Goal: Task Accomplishment & Management: Complete application form

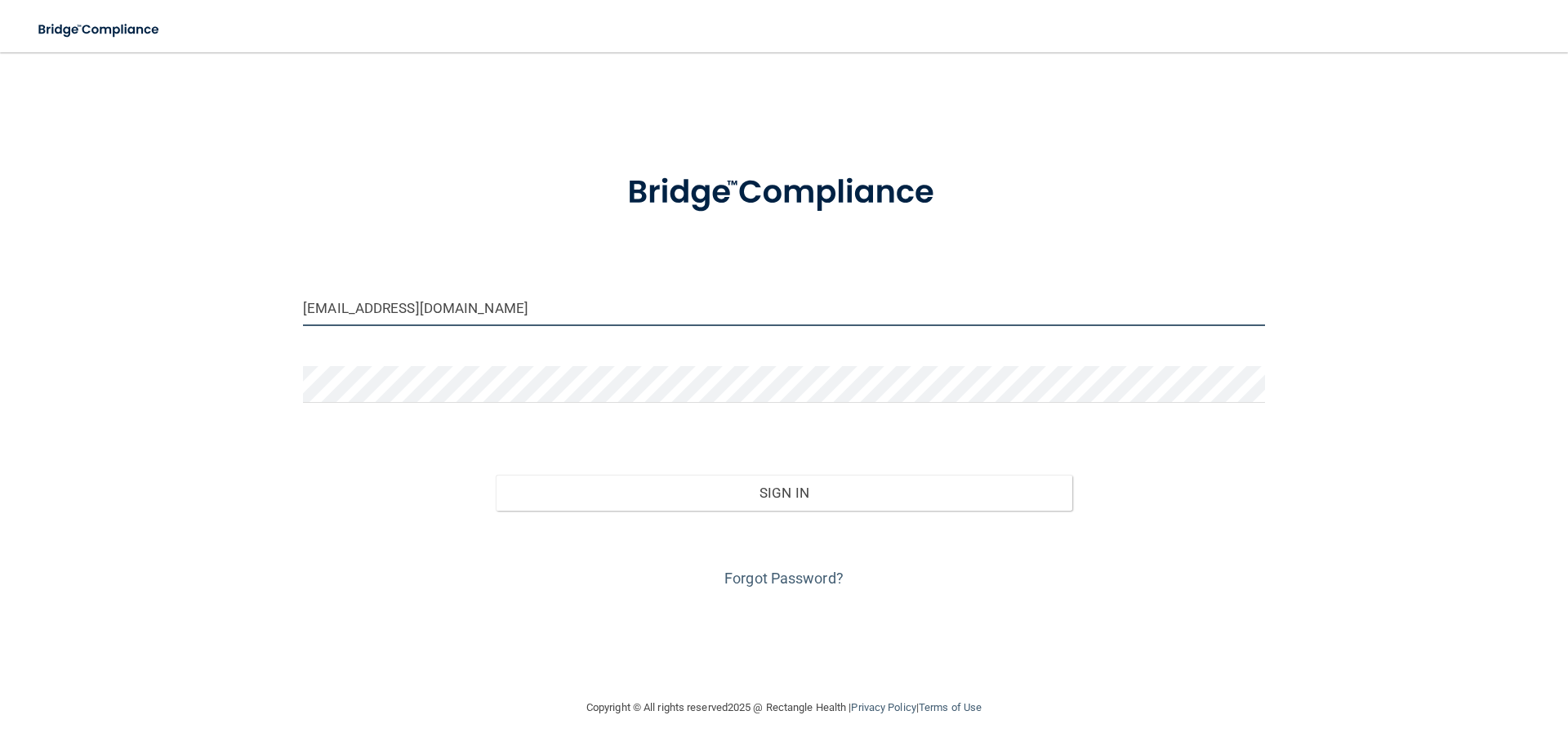
click at [401, 307] on input "[EMAIL_ADDRESS][DOMAIN_NAME]" at bounding box center [784, 307] width 962 height 36
type input "[EMAIL_ADDRESS][DOMAIN_NAME]"
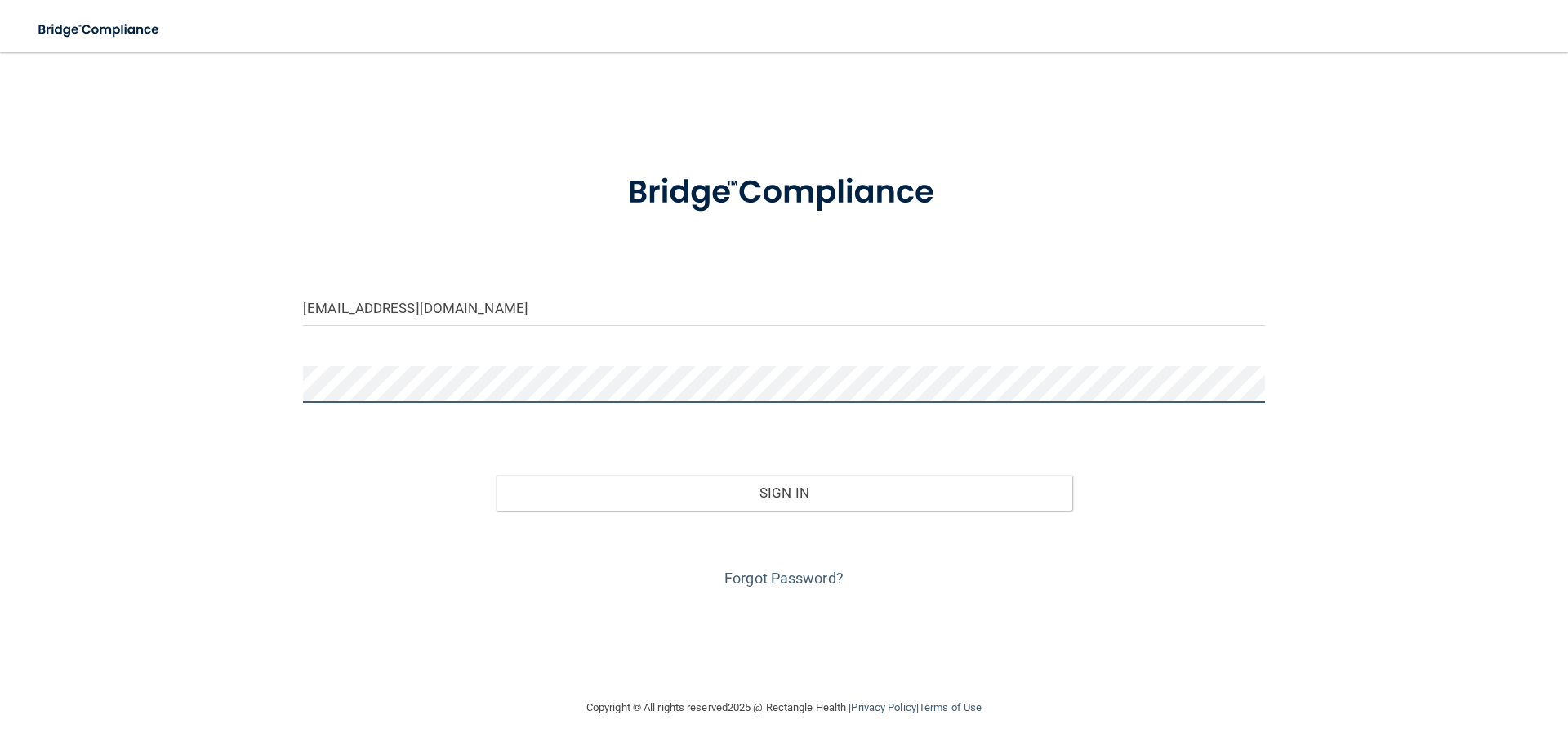
click at [495, 475] on button "Sign In" at bounding box center [784, 493] width 577 height 36
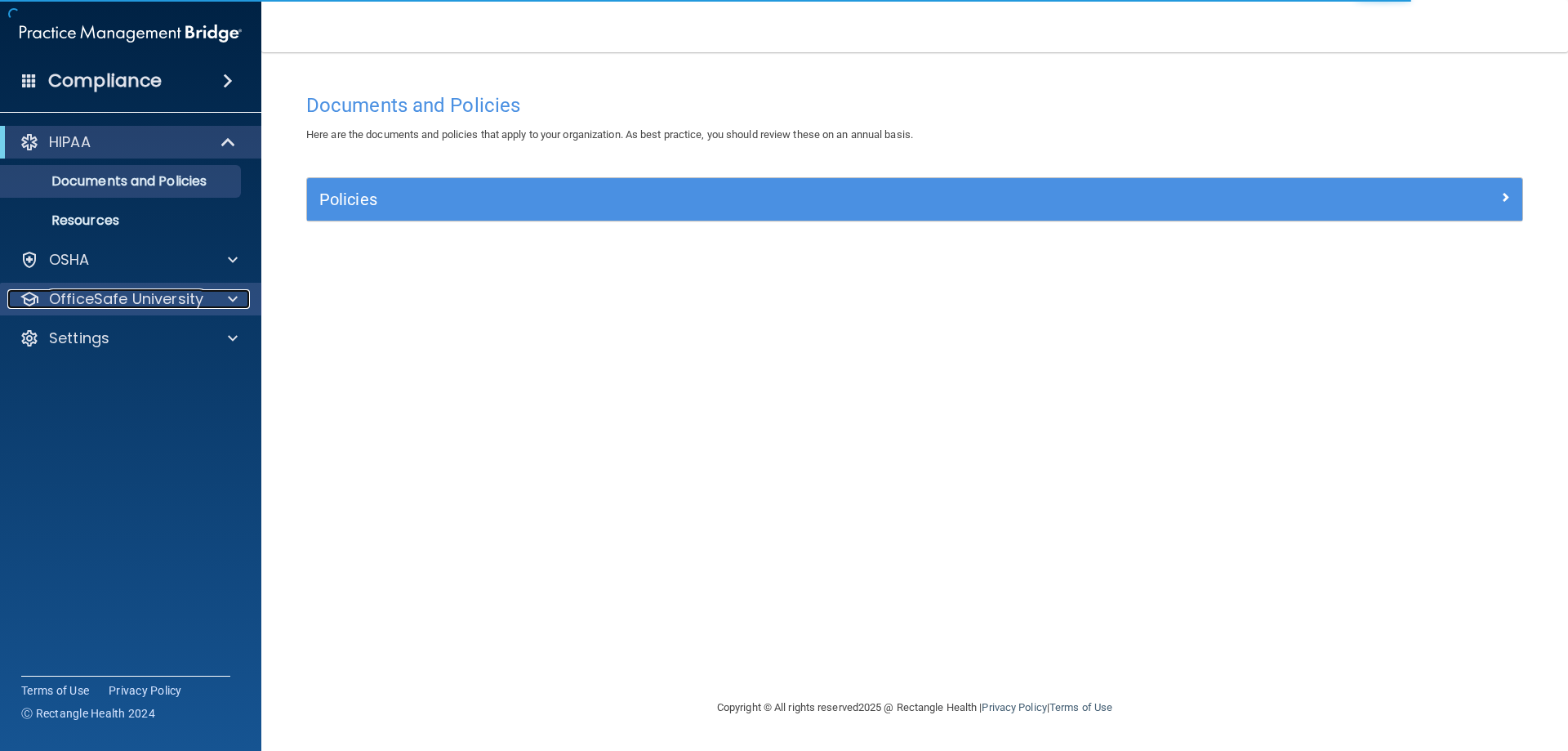
click at [201, 305] on div "OfficeSafe University" at bounding box center [108, 299] width 202 height 20
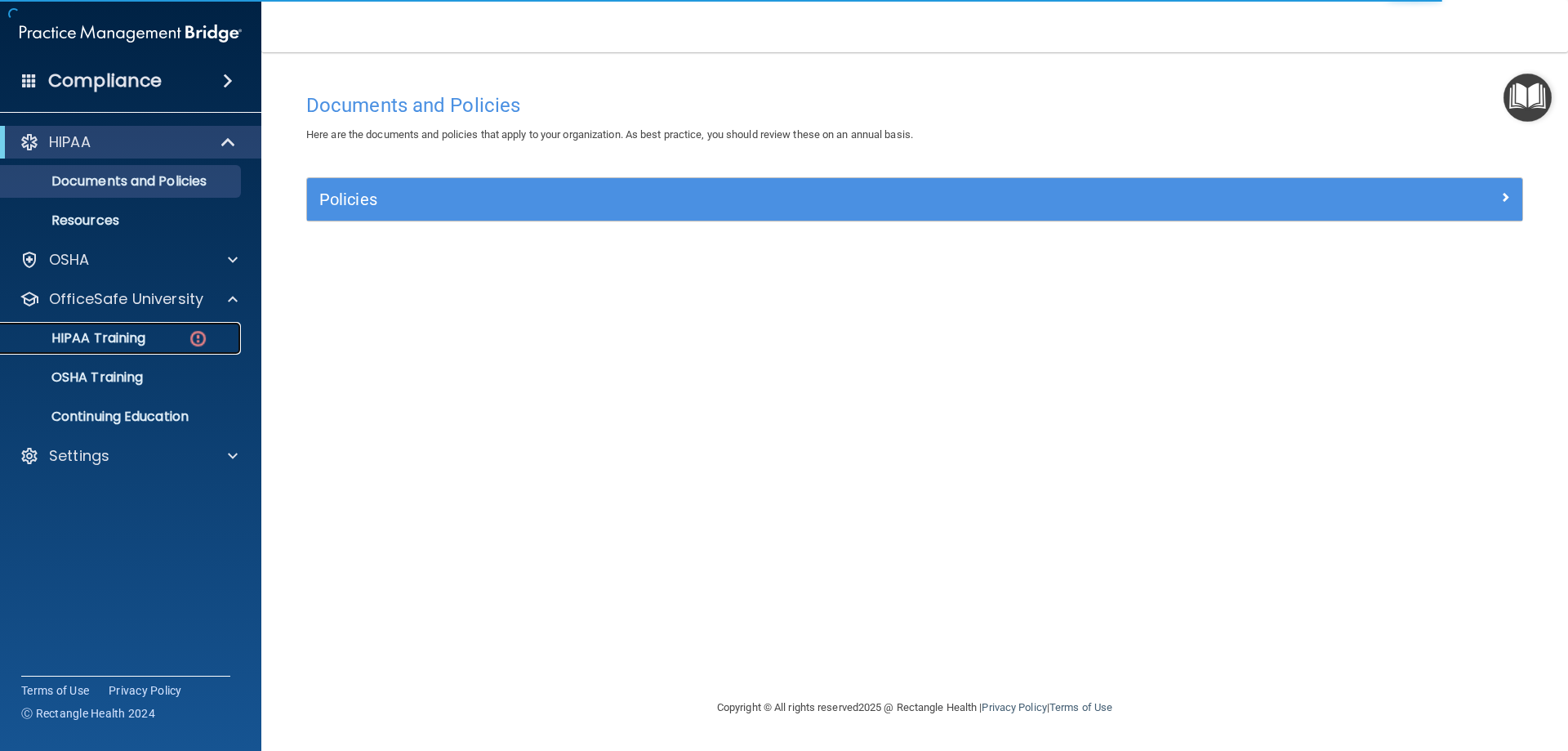
click at [175, 338] on div "HIPAA Training" at bounding box center [121, 339] width 223 height 17
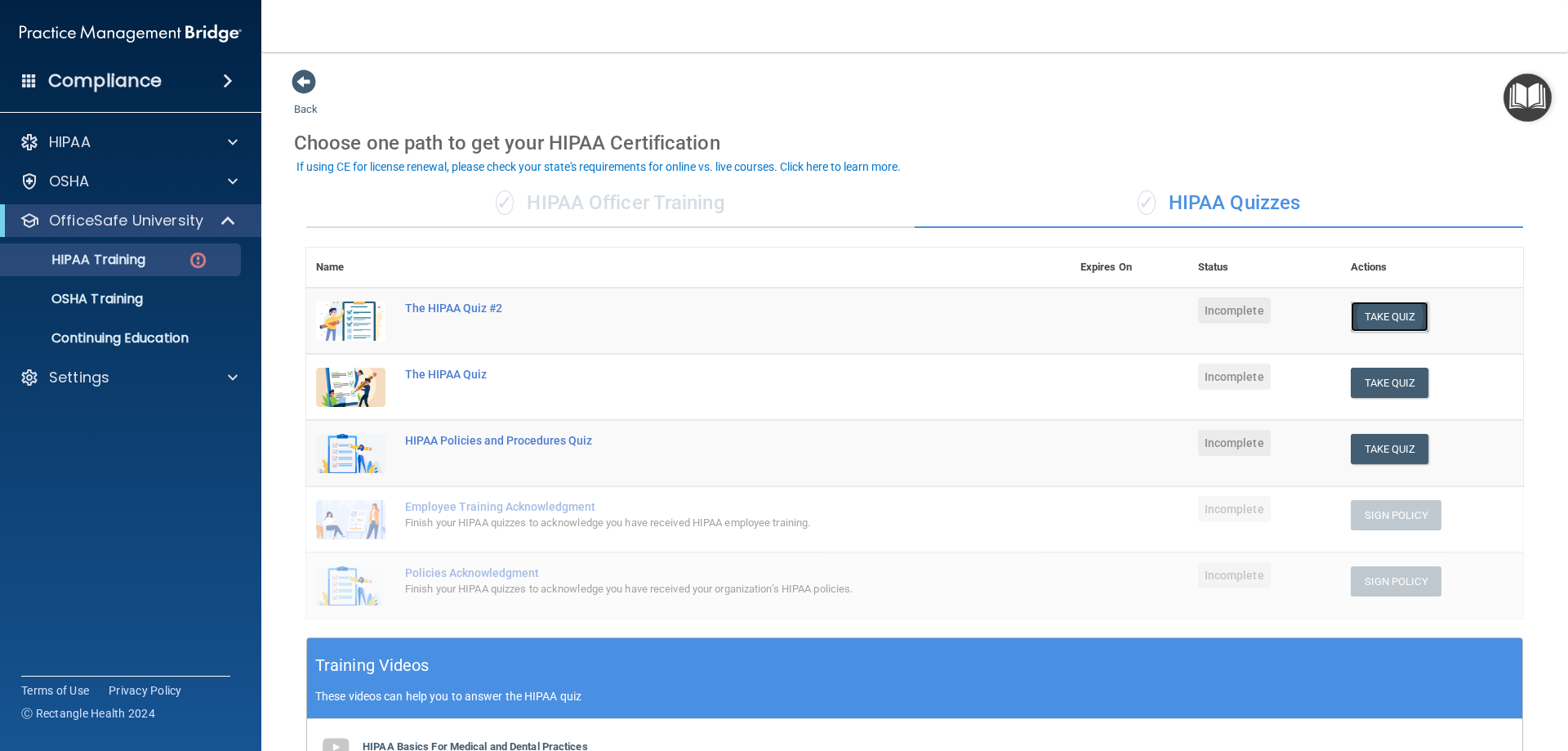
click at [1391, 312] on button "Take Quiz" at bounding box center [1390, 316] width 78 height 30
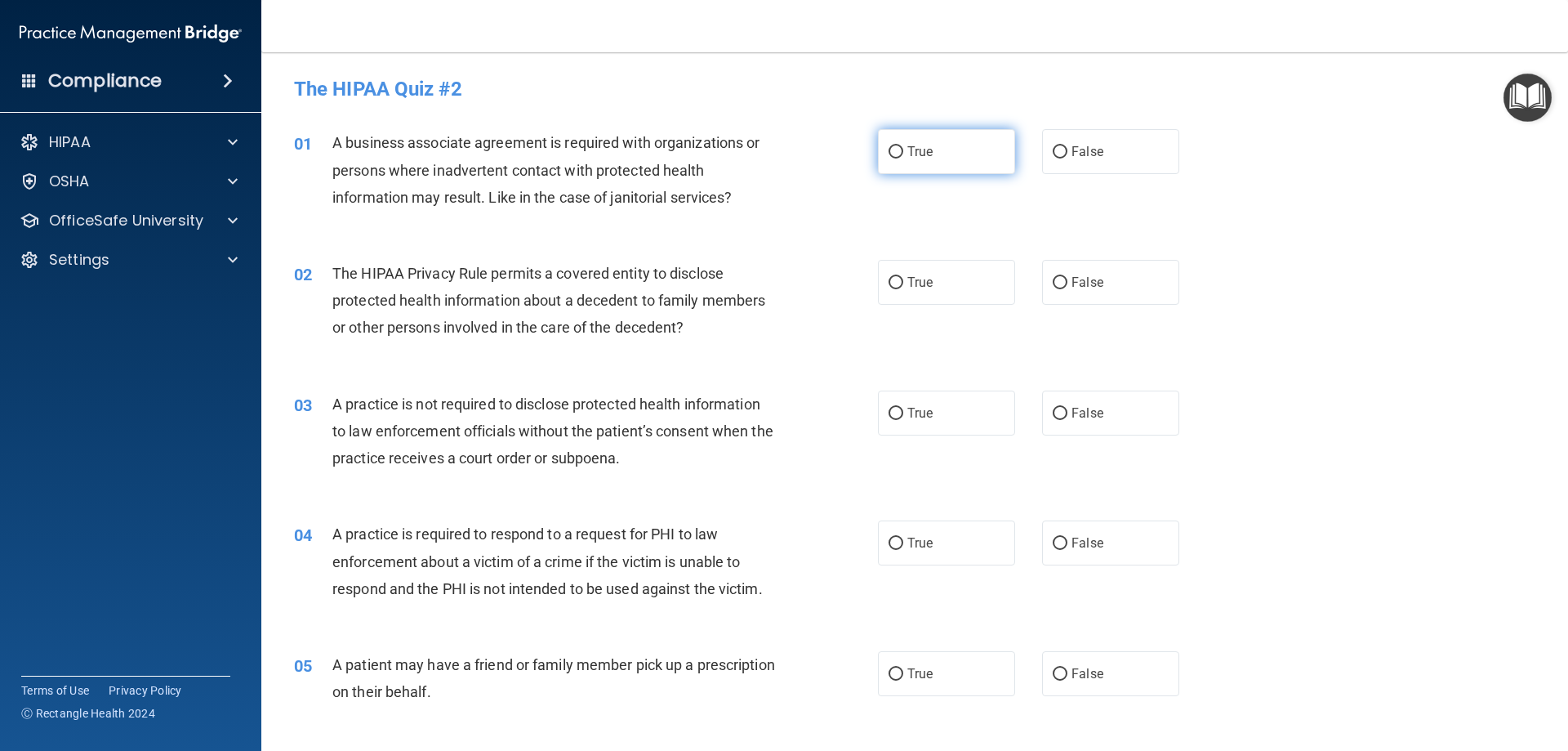
click at [938, 146] on label "True" at bounding box center [946, 151] width 137 height 45
click at [903, 146] on input "True" at bounding box center [896, 152] width 15 height 12
radio input "true"
click at [1142, 156] on label "False" at bounding box center [1110, 151] width 137 height 45
click at [1067, 156] on input "False" at bounding box center [1061, 152] width 15 height 12
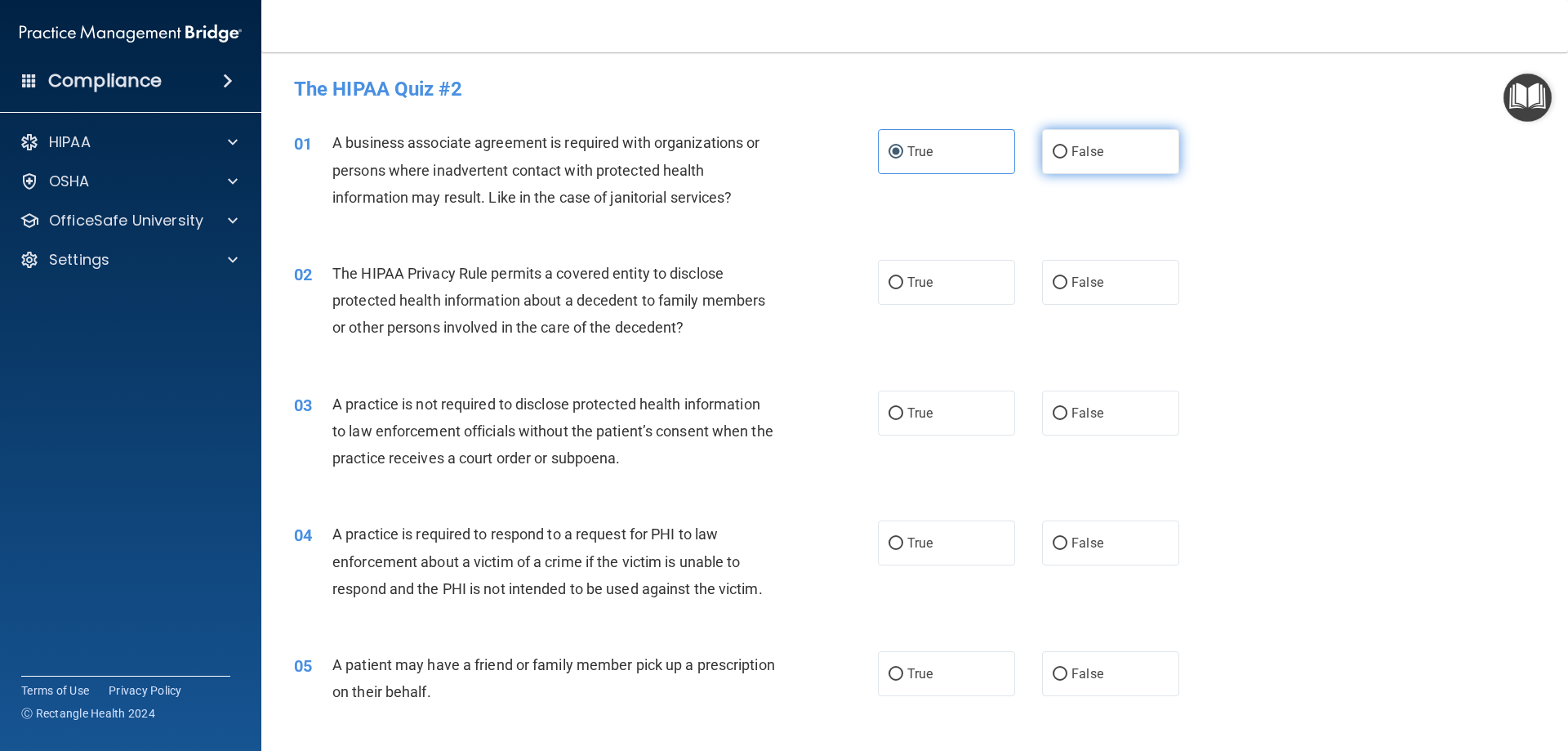
radio input "true"
radio input "false"
click at [940, 292] on label "True" at bounding box center [946, 282] width 137 height 45
click at [903, 289] on input "True" at bounding box center [896, 283] width 15 height 12
radio input "true"
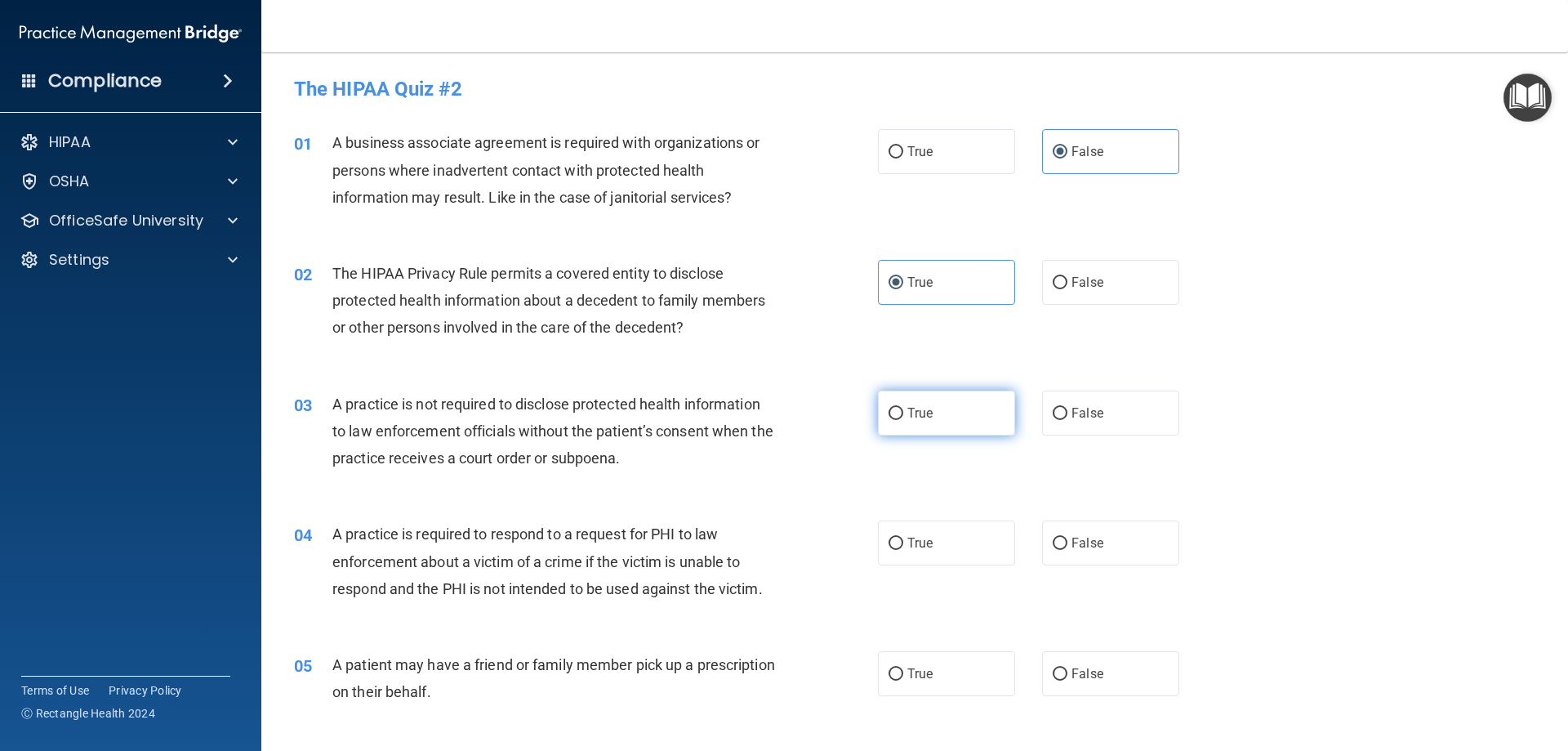
click at [913, 422] on label "True" at bounding box center [946, 412] width 137 height 45
click at [903, 420] on input "True" at bounding box center [896, 413] width 15 height 12
radio input "true"
click at [895, 541] on input "True" at bounding box center [896, 543] width 15 height 12
radio input "true"
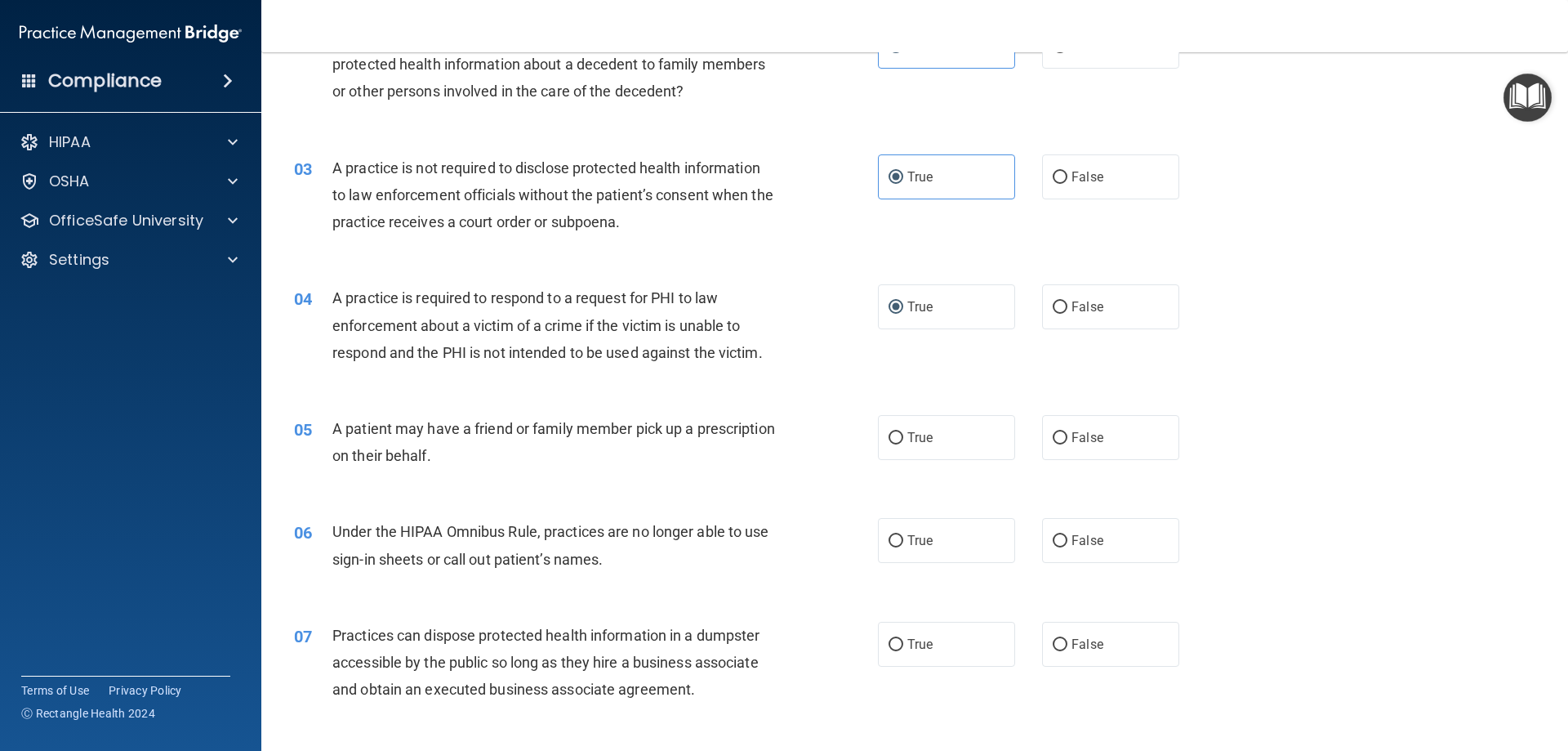
scroll to position [245, 0]
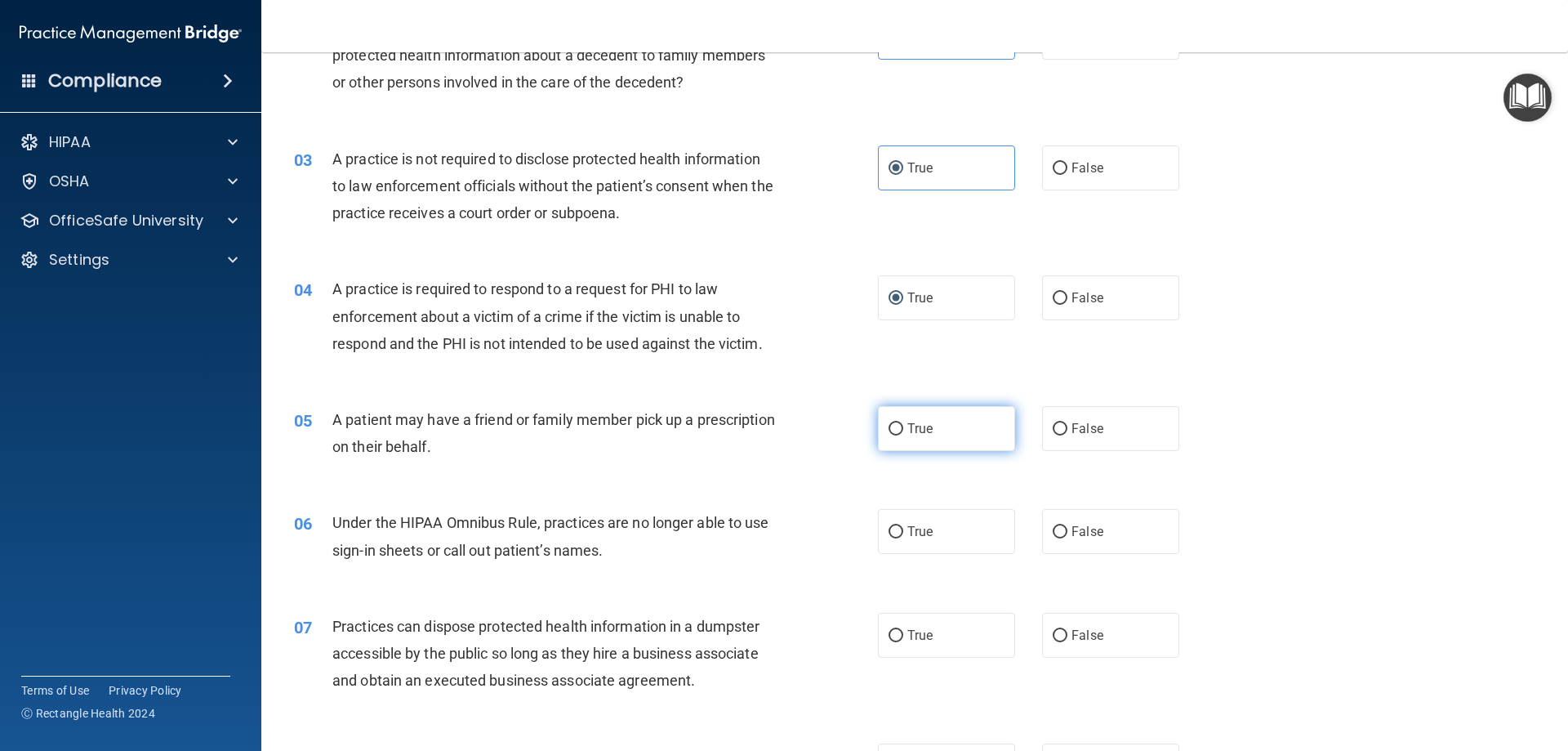
click at [895, 437] on label "True" at bounding box center [946, 428] width 137 height 45
click at [895, 436] on input "True" at bounding box center [896, 429] width 15 height 12
radio input "true"
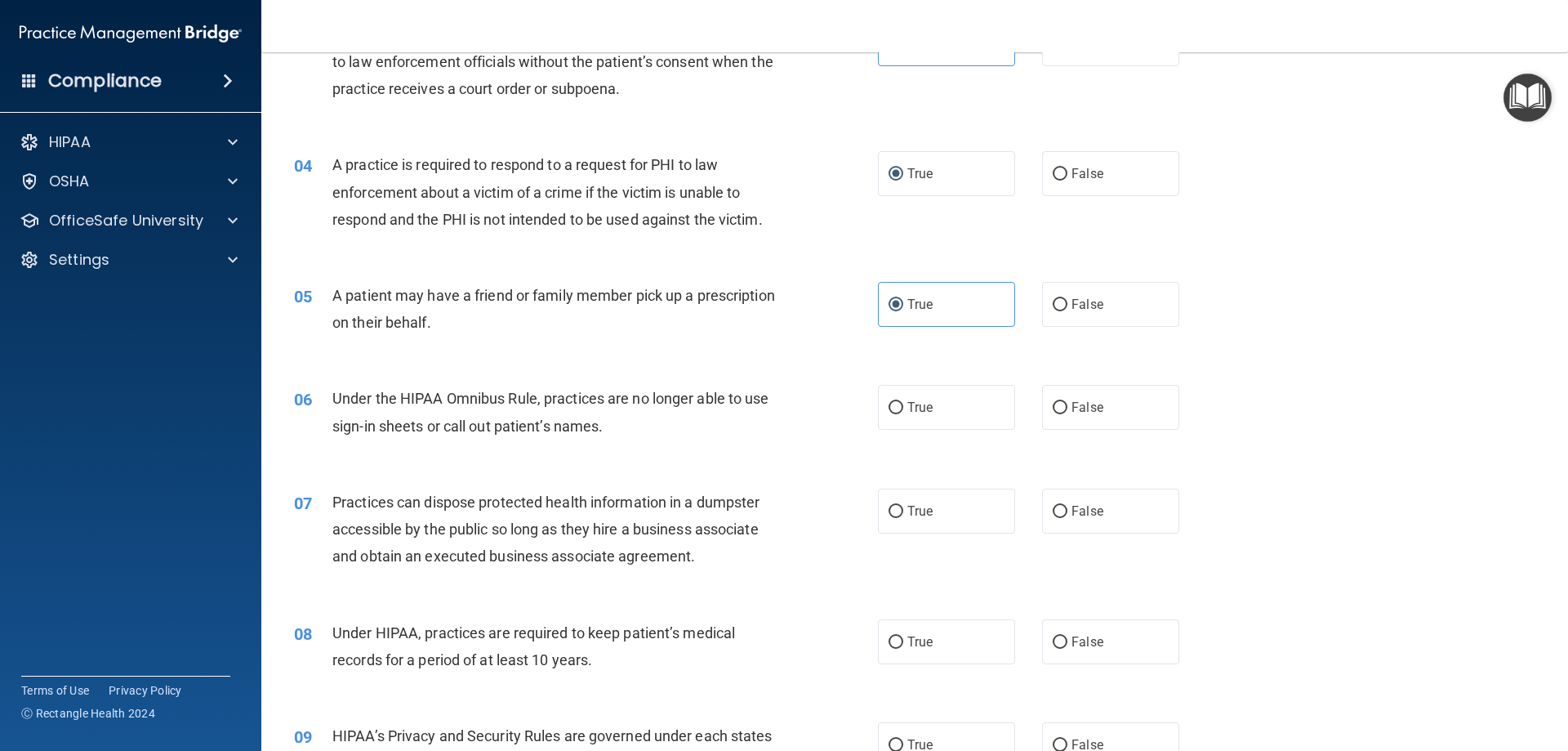
scroll to position [409, 0]
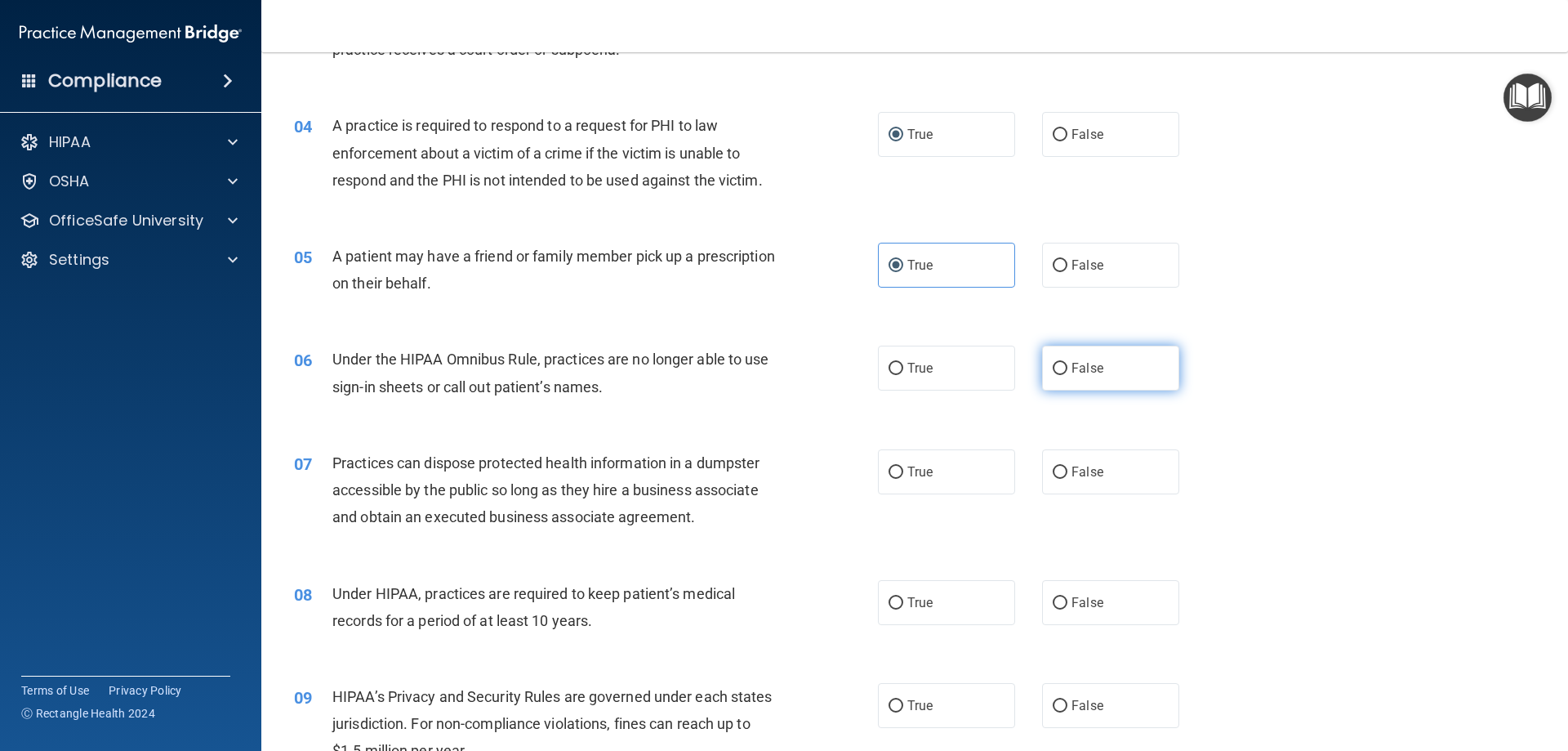
click at [1080, 381] on label "False" at bounding box center [1110, 368] width 137 height 45
click at [1067, 375] on input "False" at bounding box center [1061, 369] width 15 height 12
radio input "true"
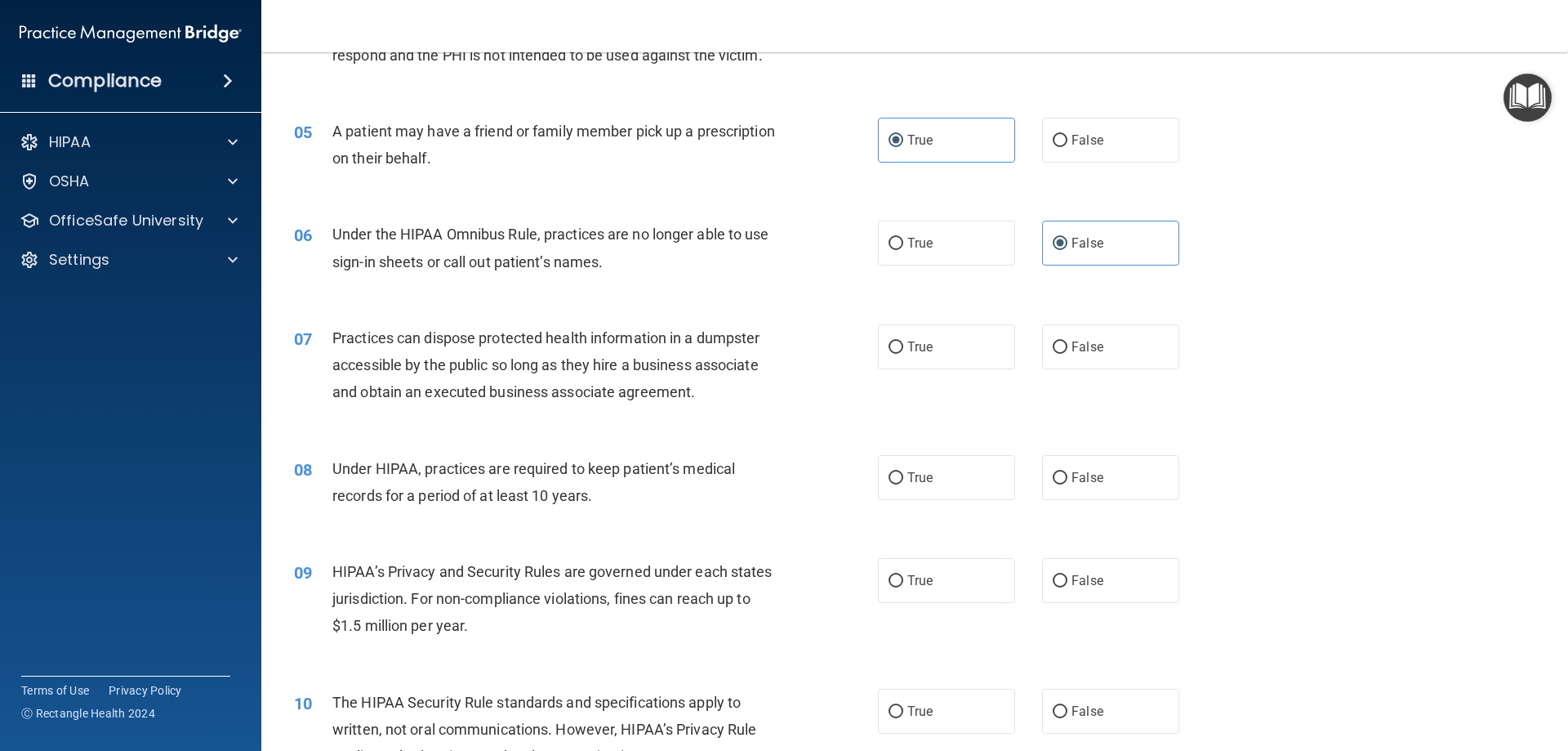
scroll to position [572, 0]
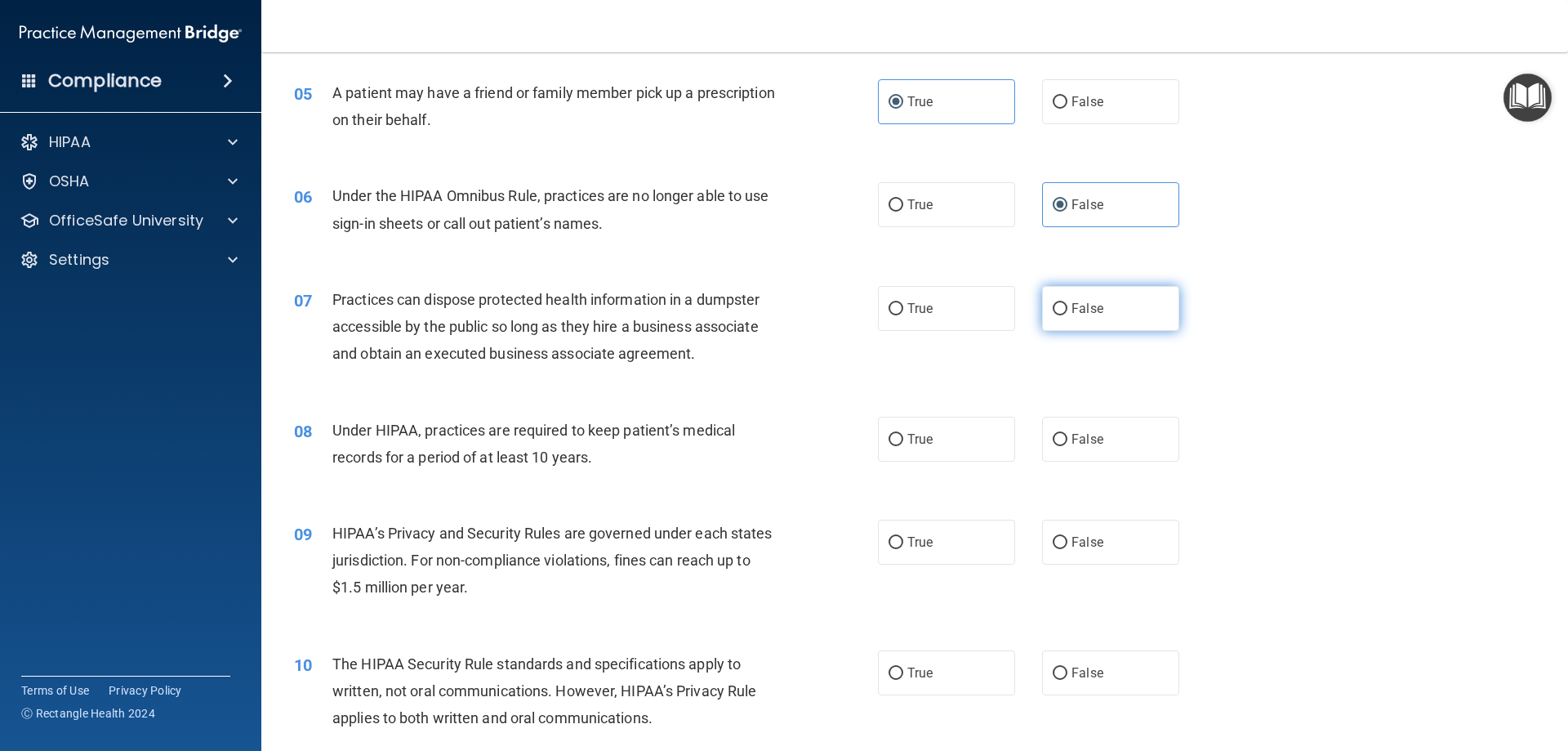
click at [1062, 322] on label "False" at bounding box center [1110, 308] width 137 height 45
click at [1062, 315] on input "False" at bounding box center [1061, 309] width 15 height 12
radio input "true"
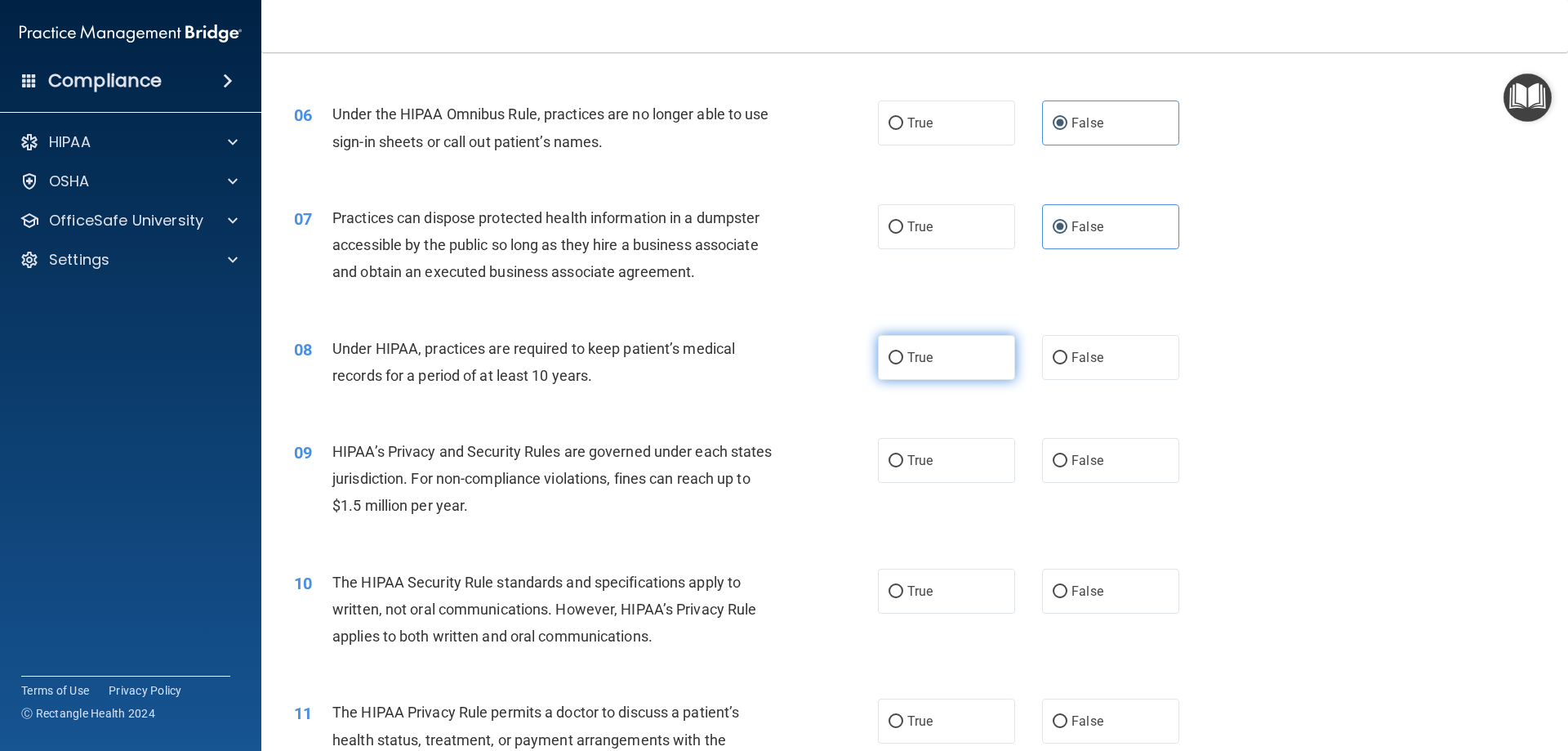
click at [901, 361] on label "True" at bounding box center [946, 357] width 137 height 45
click at [901, 361] on input "True" at bounding box center [896, 357] width 15 height 12
radio input "true"
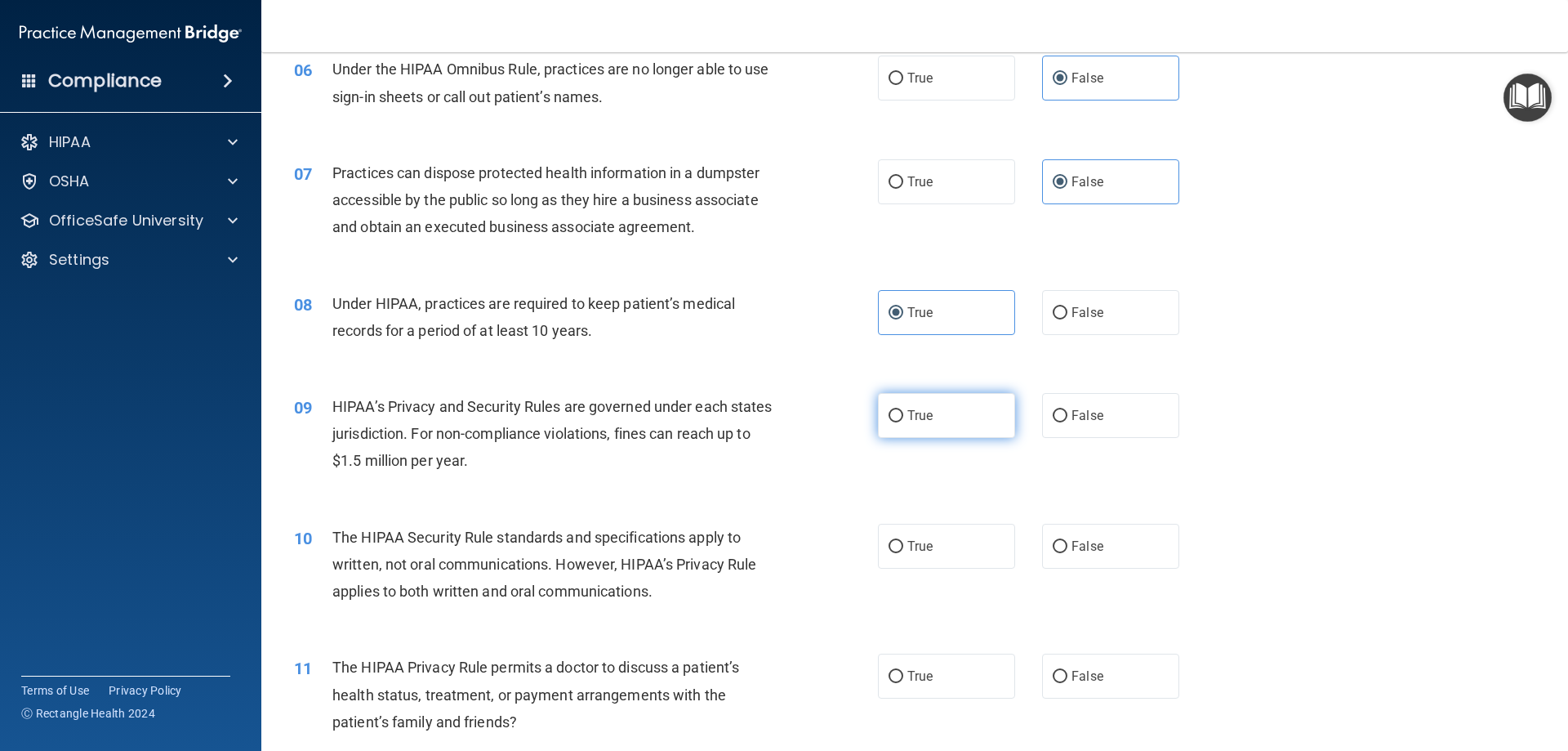
scroll to position [735, 0]
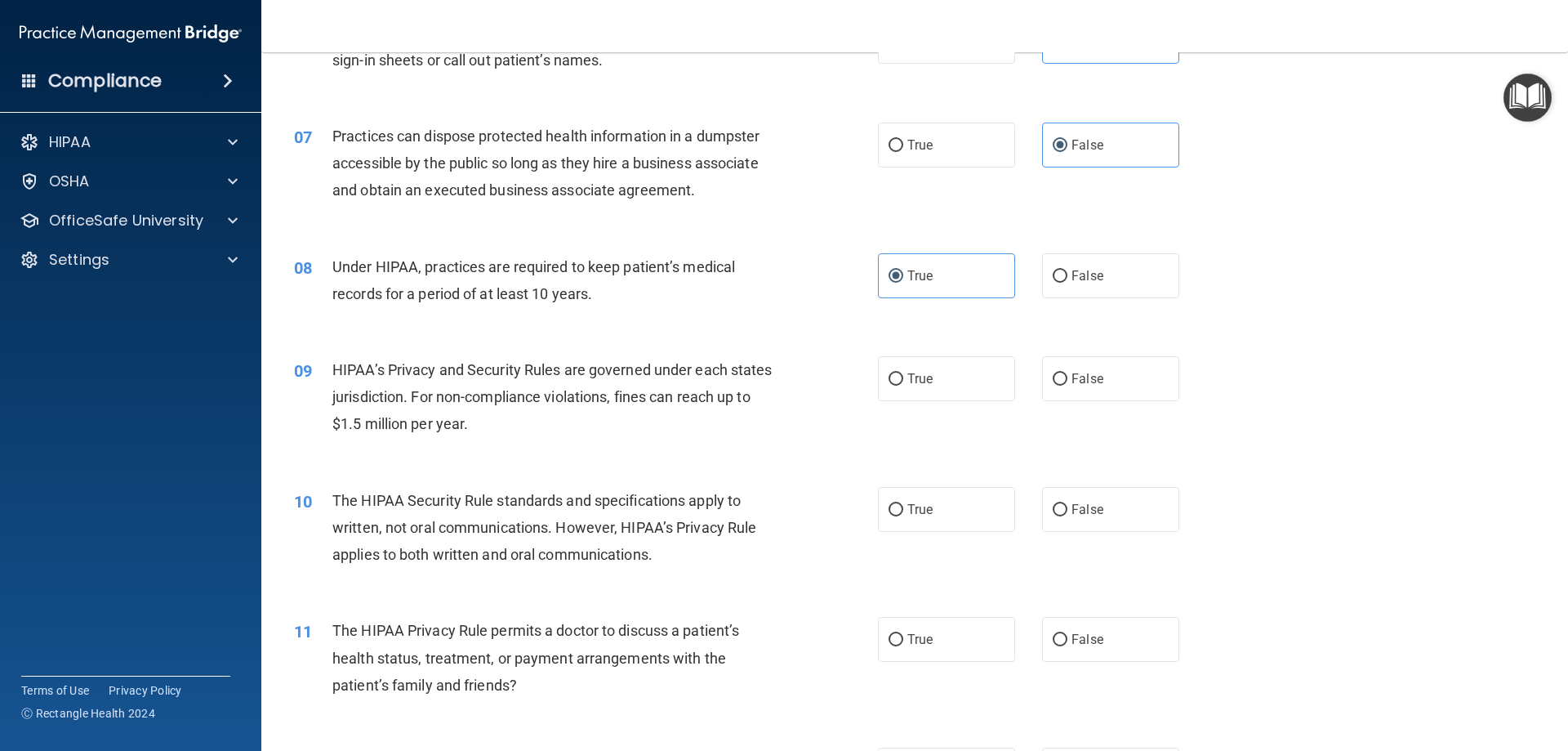
click at [966, 415] on div "09 HIPAA’s Privacy and Security Rules are governed under each states jurisdicti…" at bounding box center [914, 401] width 1266 height 131
click at [910, 382] on span "True" at bounding box center [920, 378] width 25 height 16
click at [903, 382] on input "True" at bounding box center [896, 379] width 15 height 12
radio input "true"
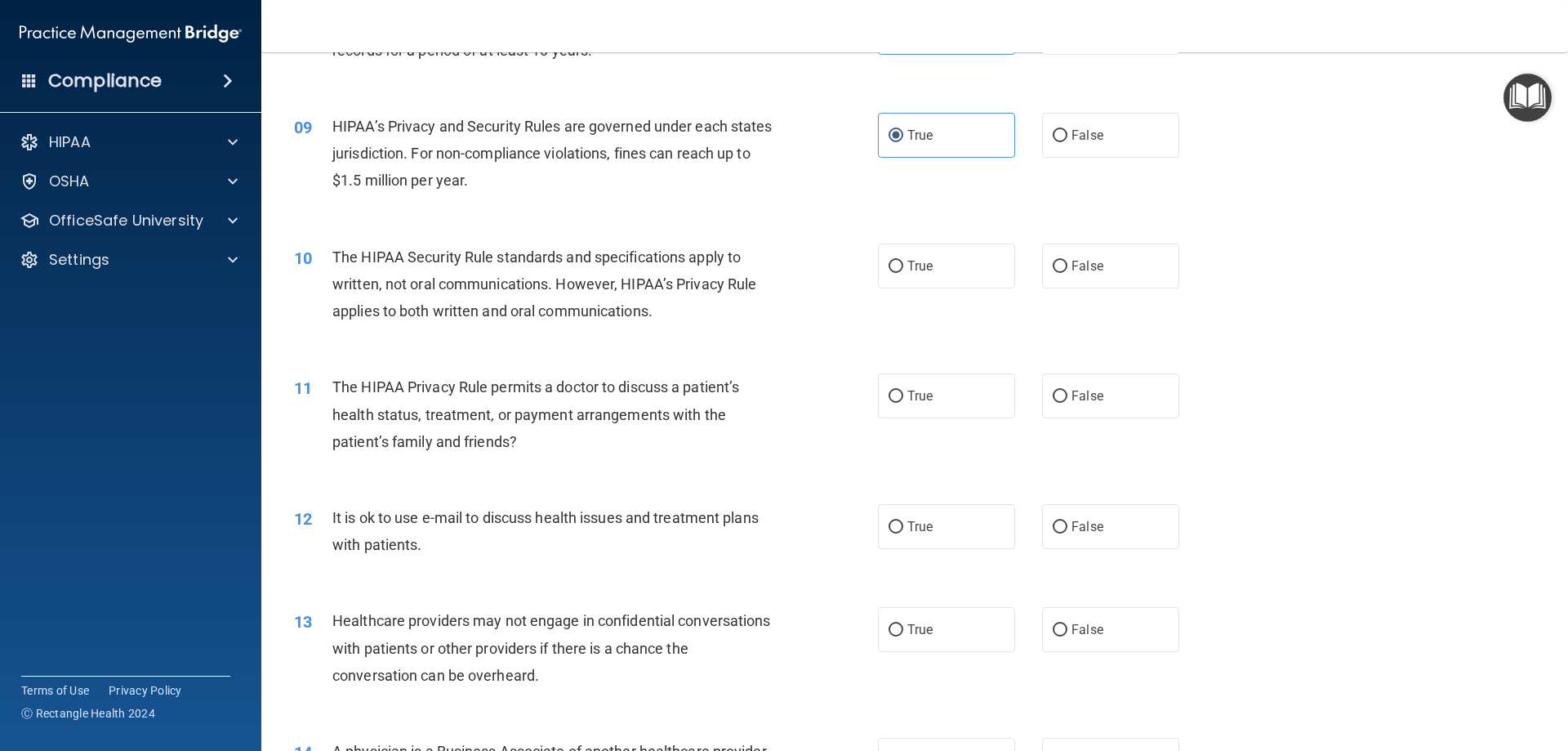
scroll to position [980, 0]
click at [918, 261] on span "True" at bounding box center [920, 264] width 25 height 16
click at [903, 261] on input "True" at bounding box center [896, 265] width 15 height 12
radio input "true"
click at [1083, 383] on label "False" at bounding box center [1110, 394] width 137 height 45
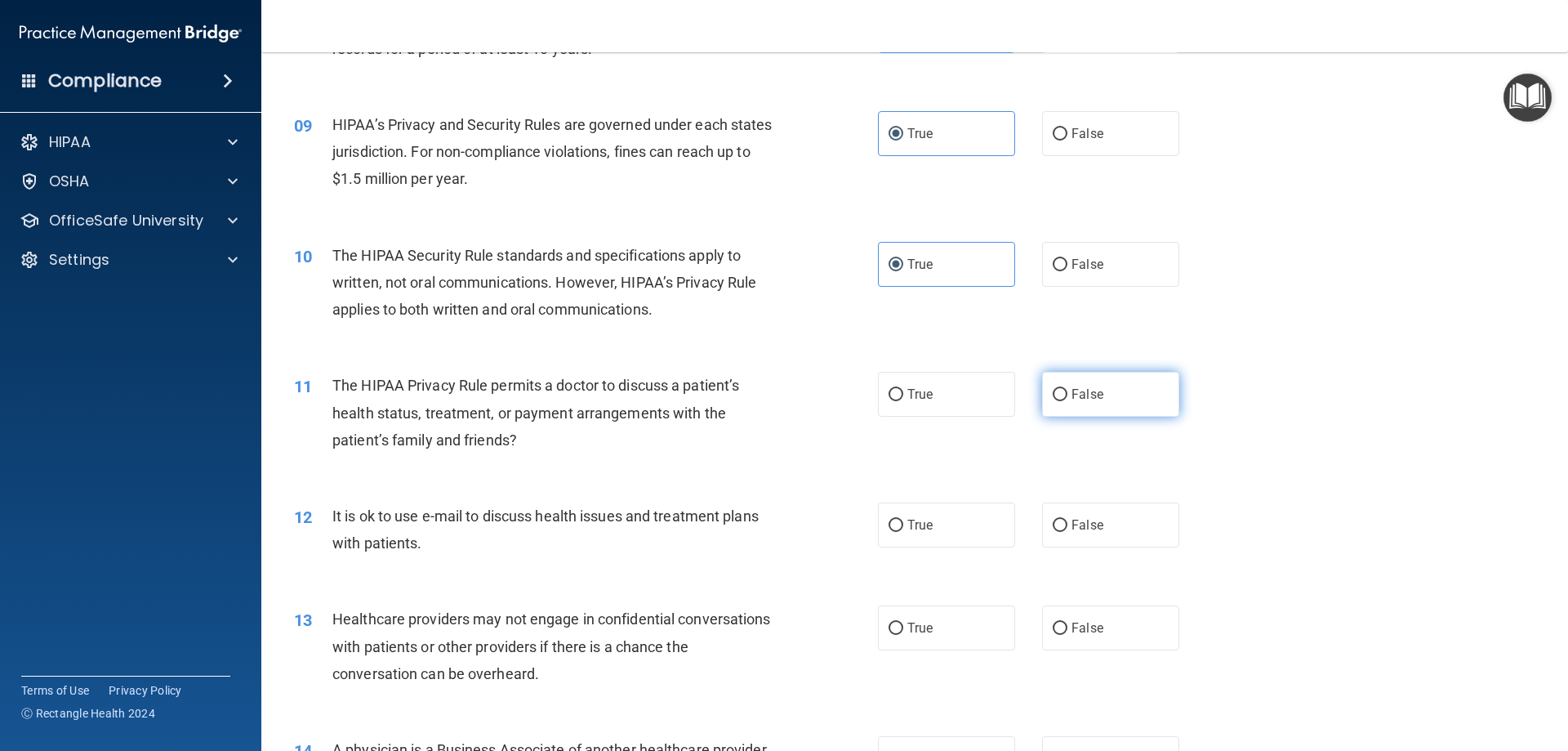
click at [1067, 389] on input "False" at bounding box center [1061, 395] width 15 height 12
radio input "true"
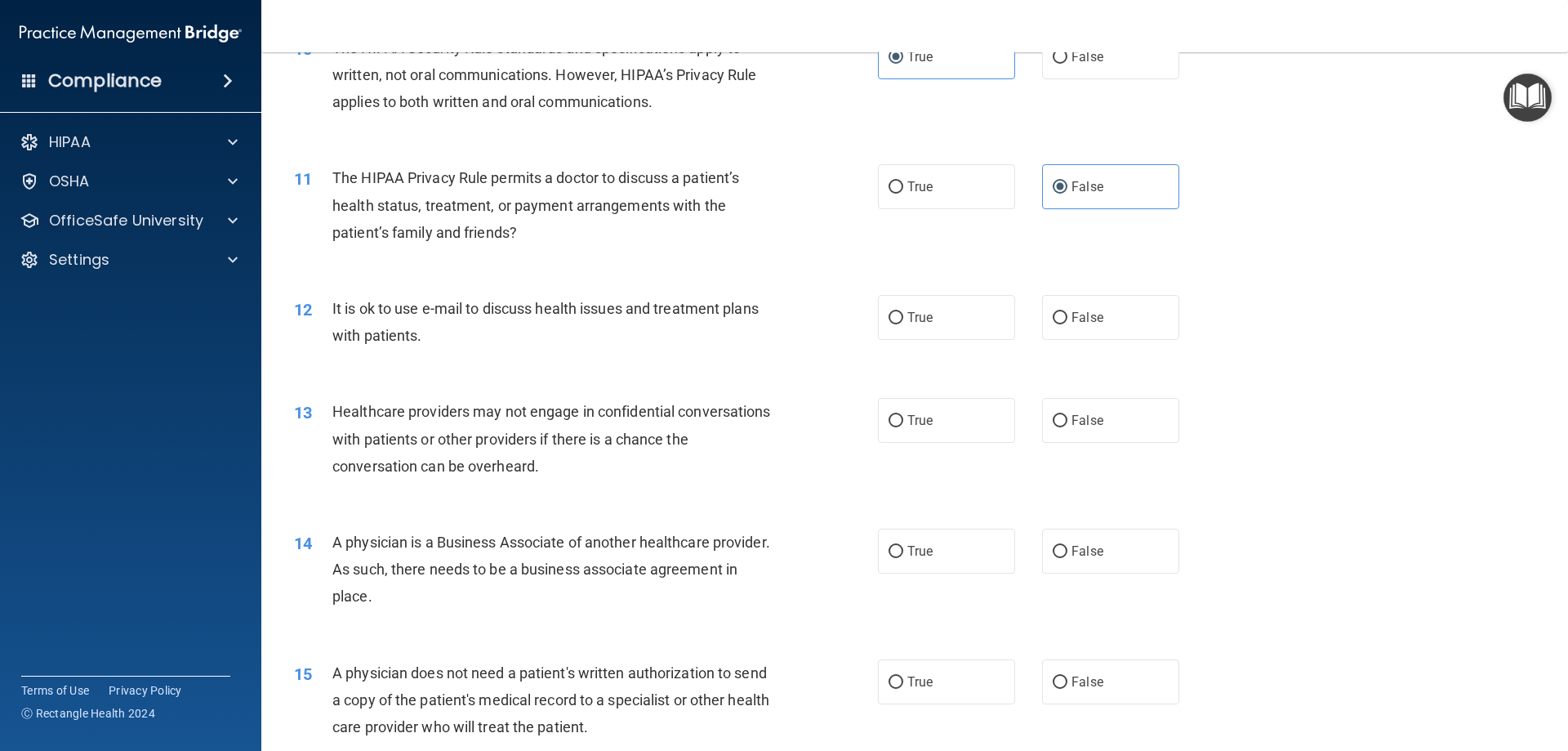
scroll to position [1225, 0]
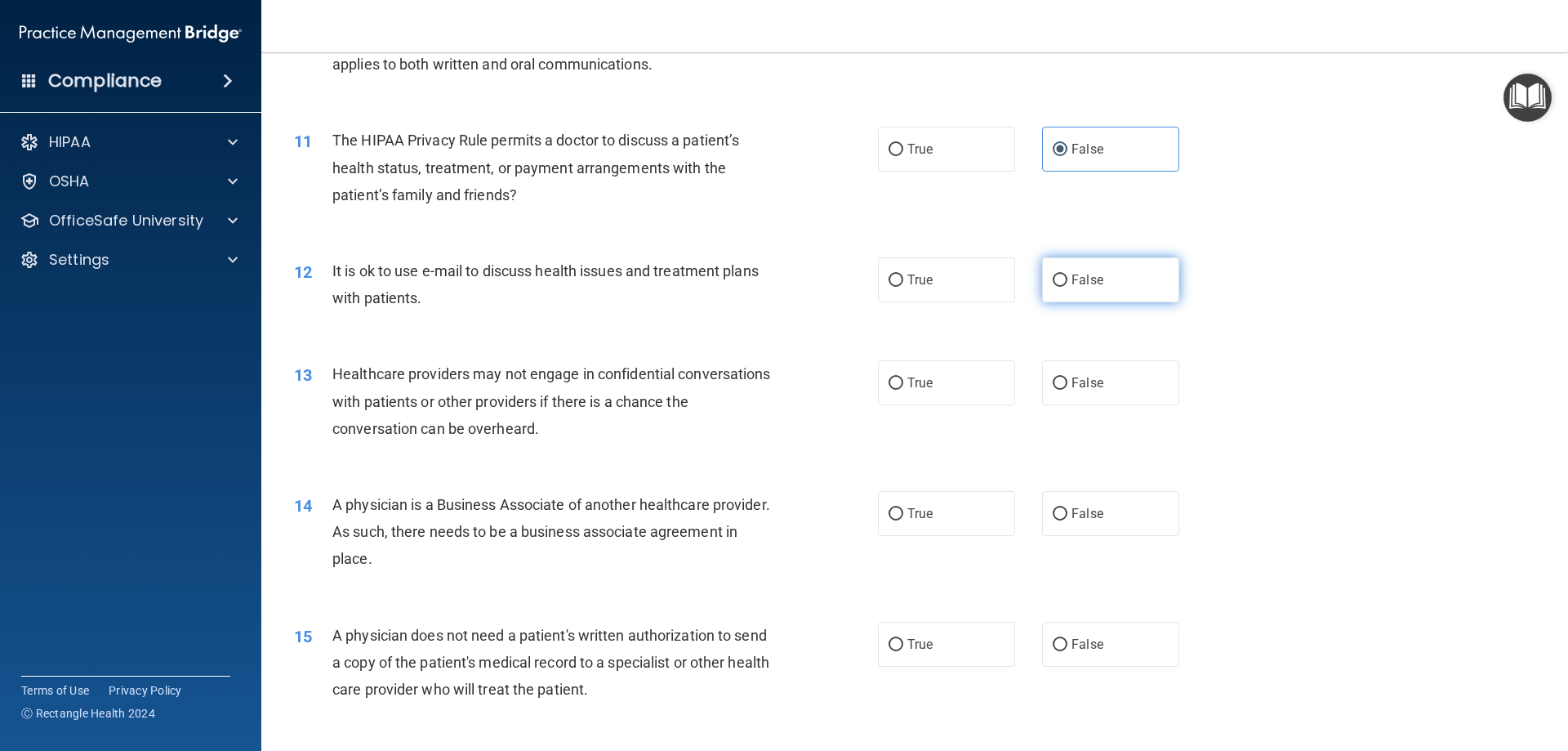
click at [1079, 290] on label "False" at bounding box center [1110, 280] width 137 height 45
click at [1067, 286] on input "False" at bounding box center [1061, 280] width 15 height 12
radio input "true"
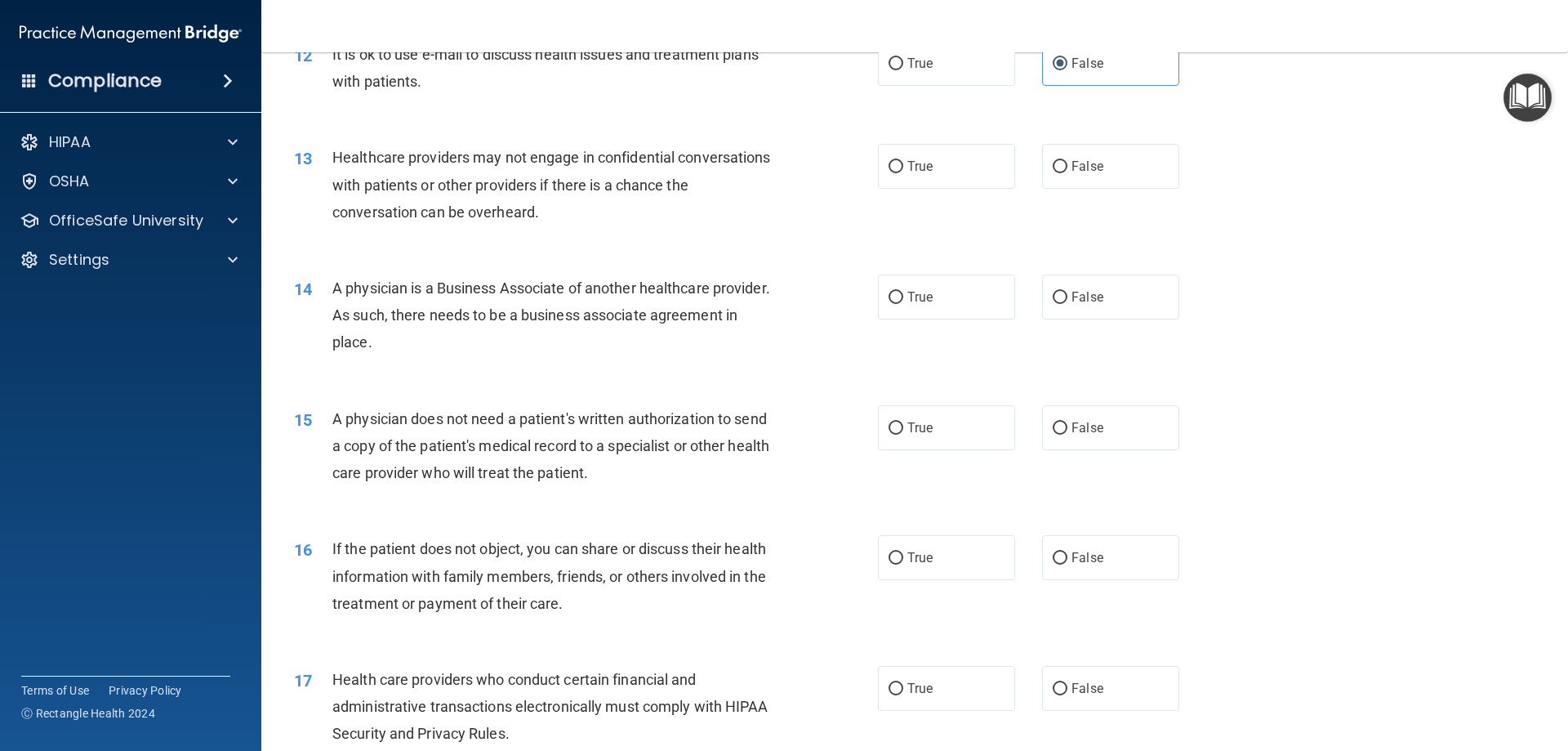
scroll to position [1470, 0]
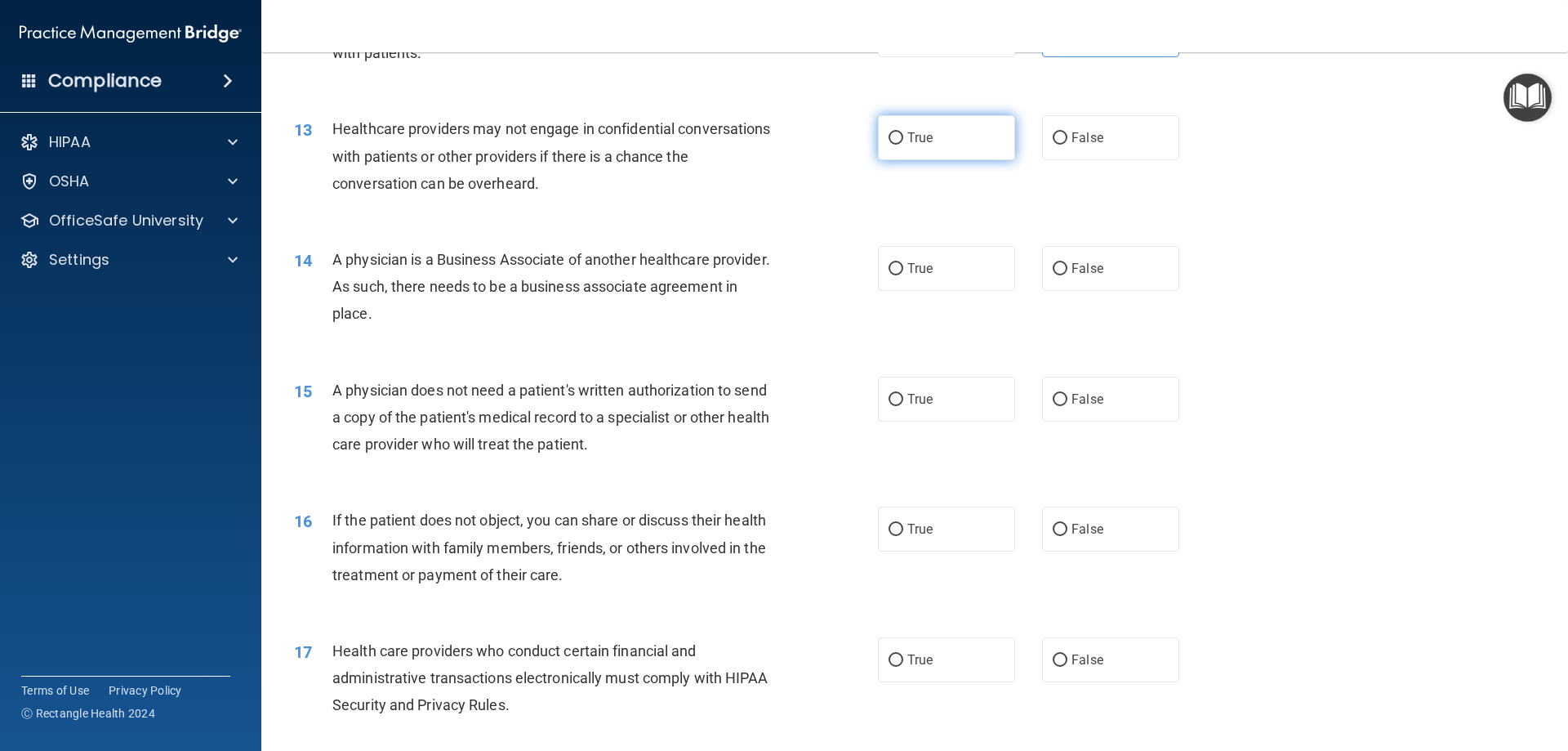
click at [893, 132] on input "True" at bounding box center [896, 138] width 15 height 12
radio input "true"
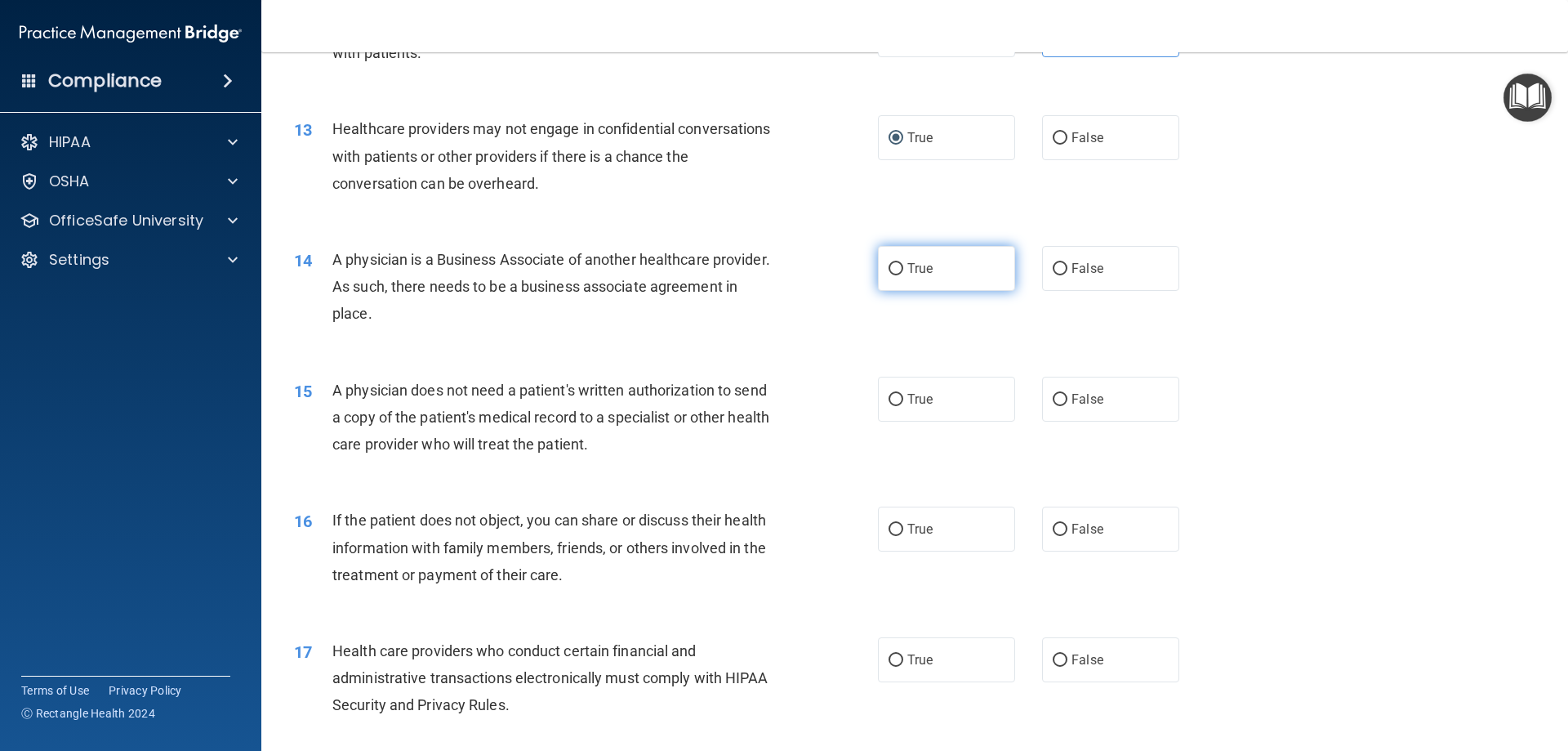
click at [895, 285] on label "True" at bounding box center [946, 269] width 137 height 45
click at [895, 275] on input "True" at bounding box center [896, 269] width 15 height 12
radio input "true"
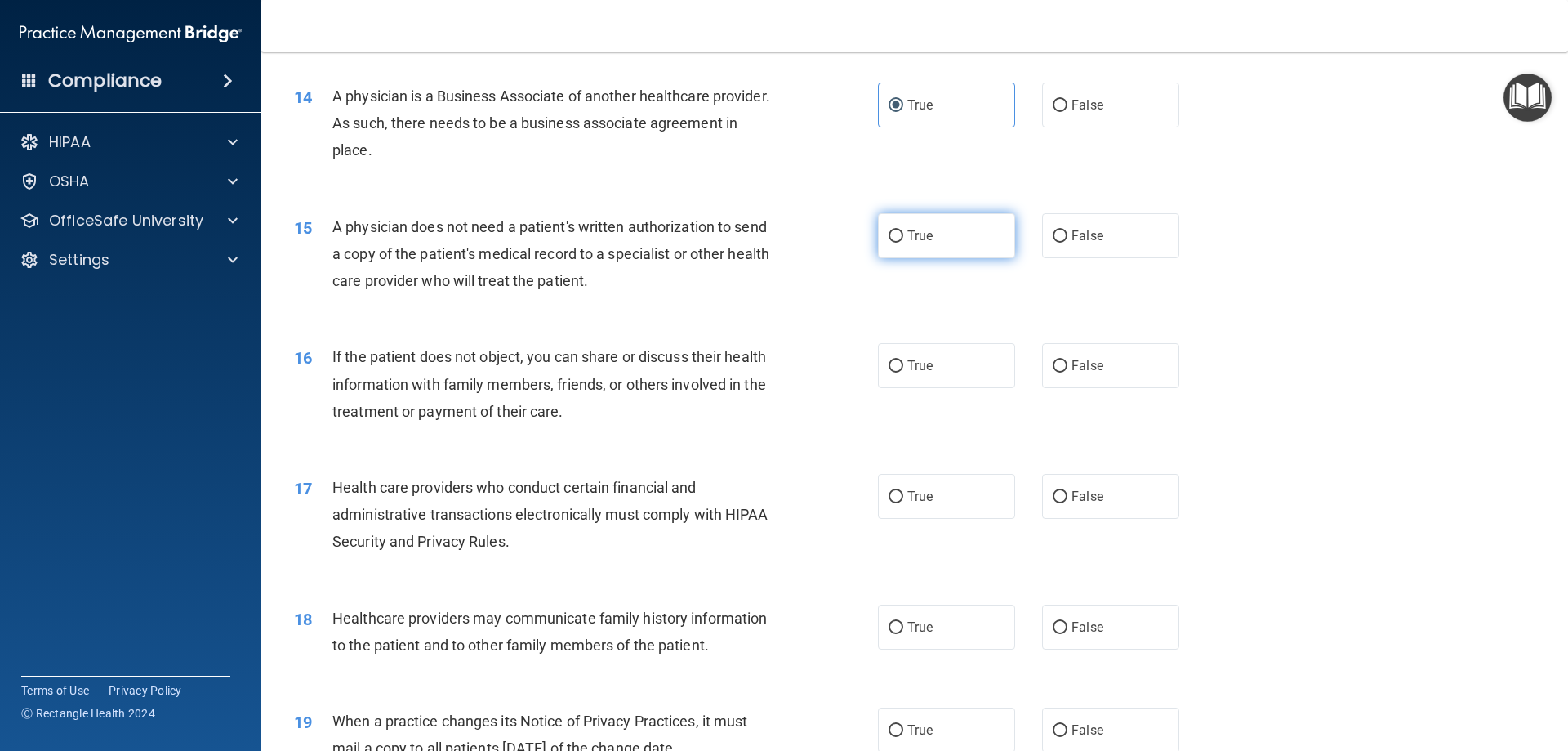
click at [908, 239] on span "True" at bounding box center [920, 235] width 25 height 16
click at [903, 239] on input "True" at bounding box center [896, 236] width 15 height 12
radio input "true"
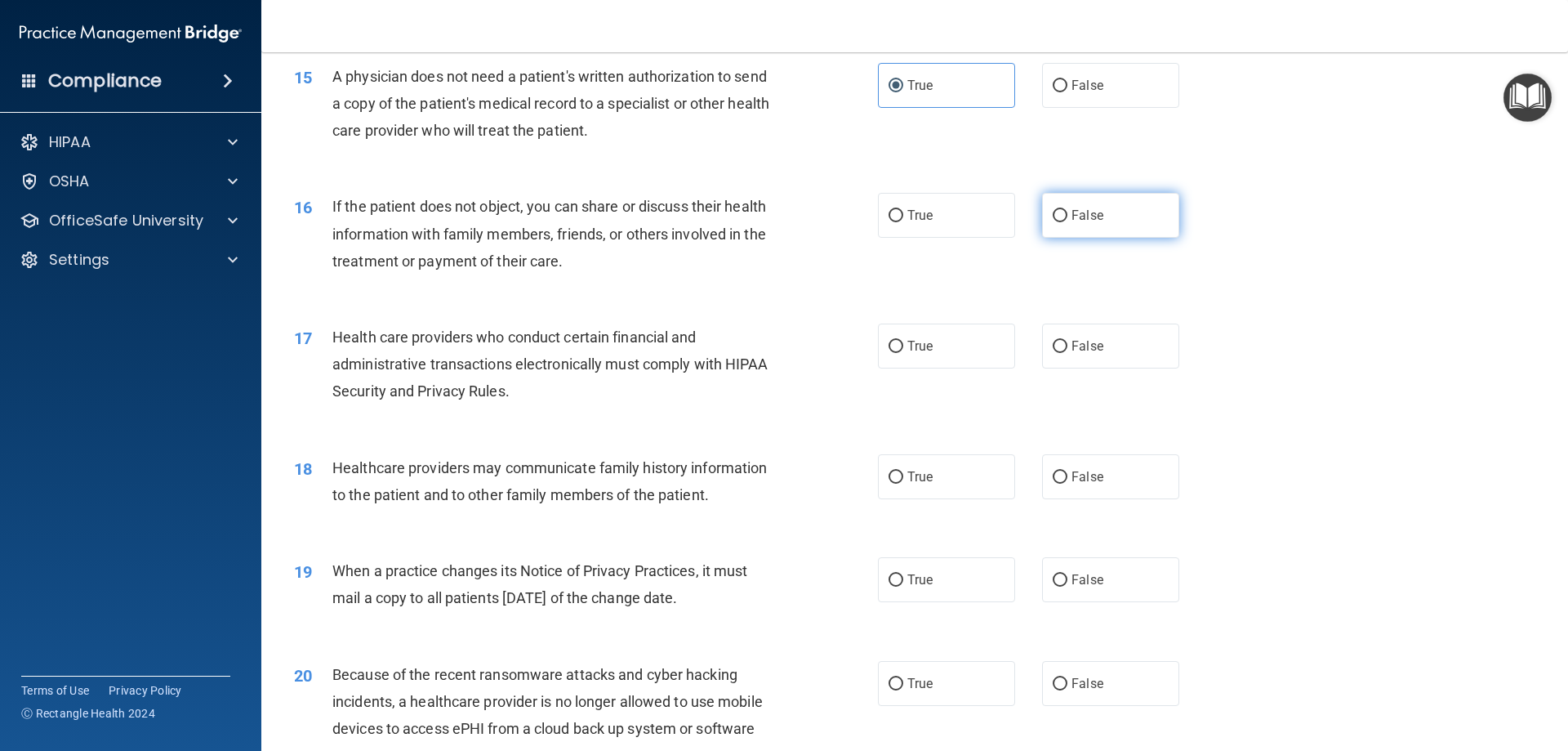
scroll to position [1797, 0]
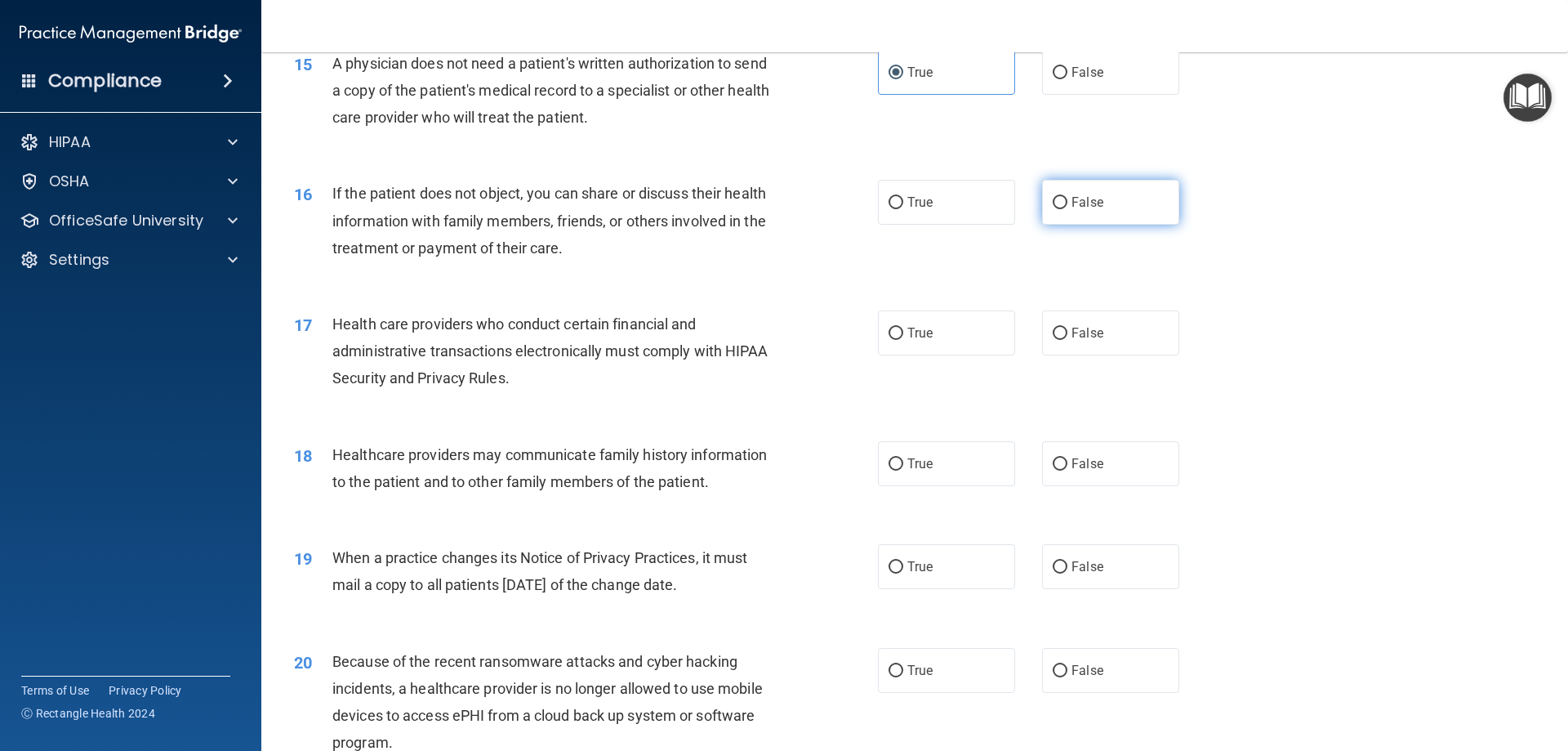
click at [1064, 216] on label "False" at bounding box center [1110, 202] width 137 height 45
click at [1064, 209] on input "False" at bounding box center [1061, 202] width 15 height 12
radio input "true"
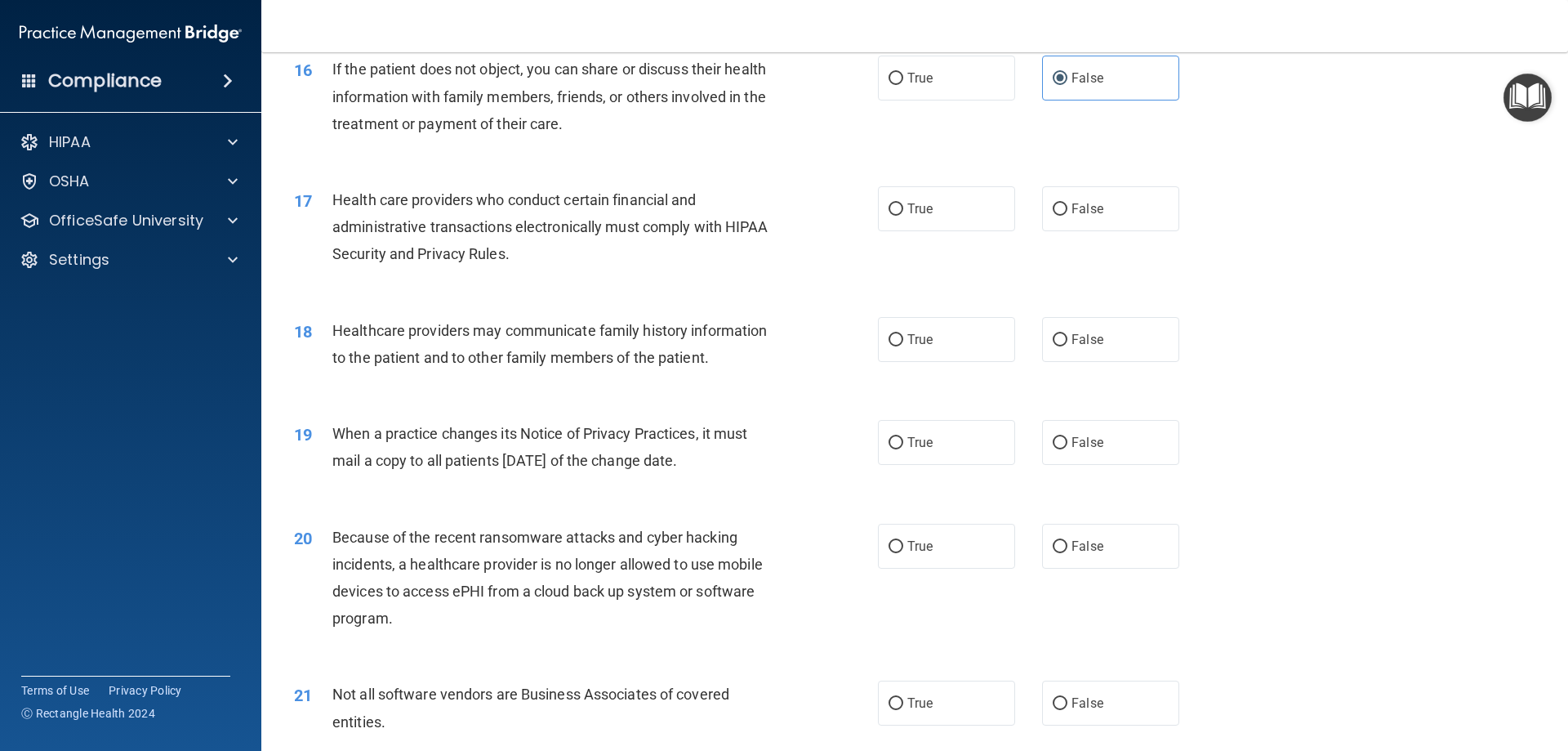
scroll to position [1960, 0]
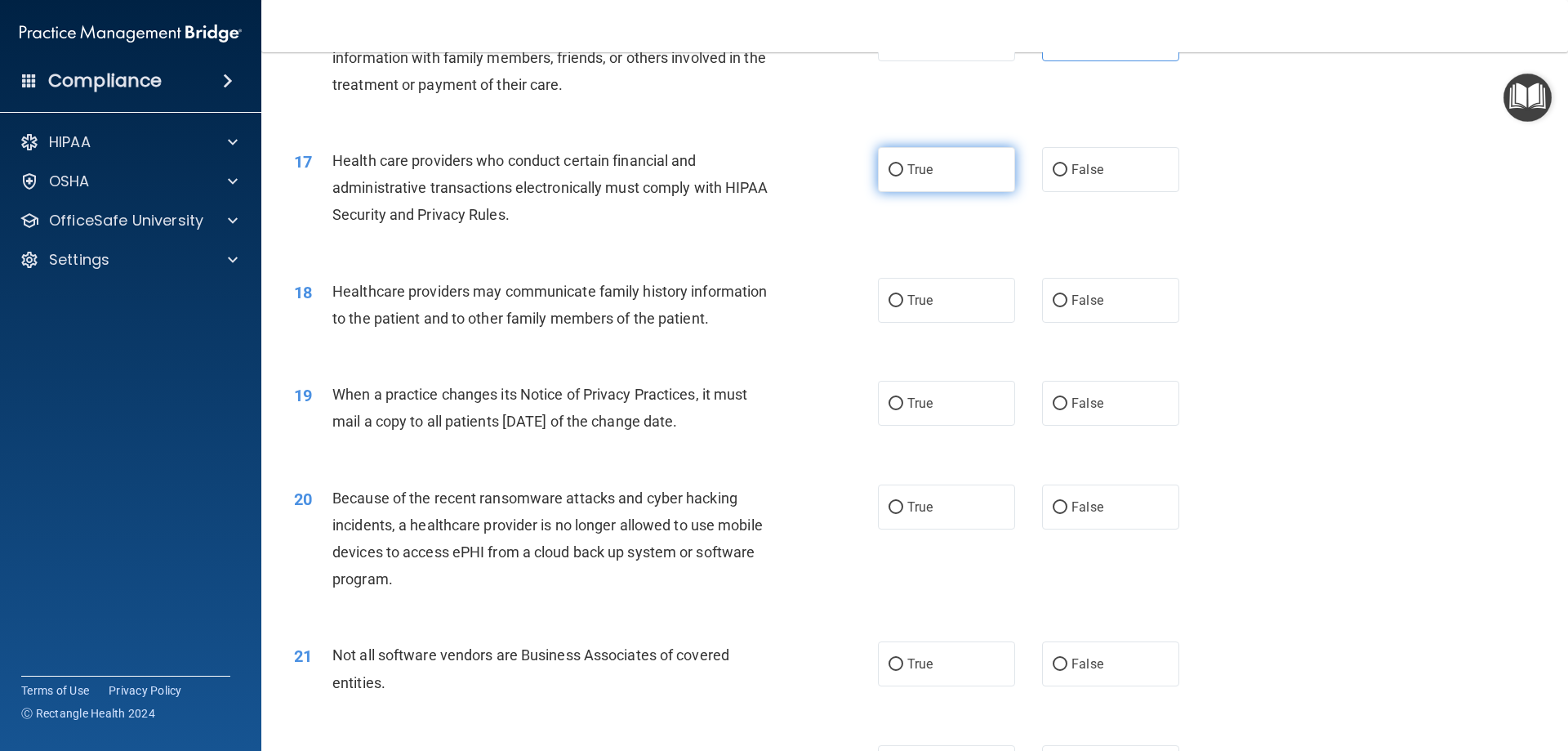
click at [917, 179] on label "True" at bounding box center [946, 170] width 137 height 45
click at [903, 176] on input "True" at bounding box center [896, 170] width 15 height 12
radio input "true"
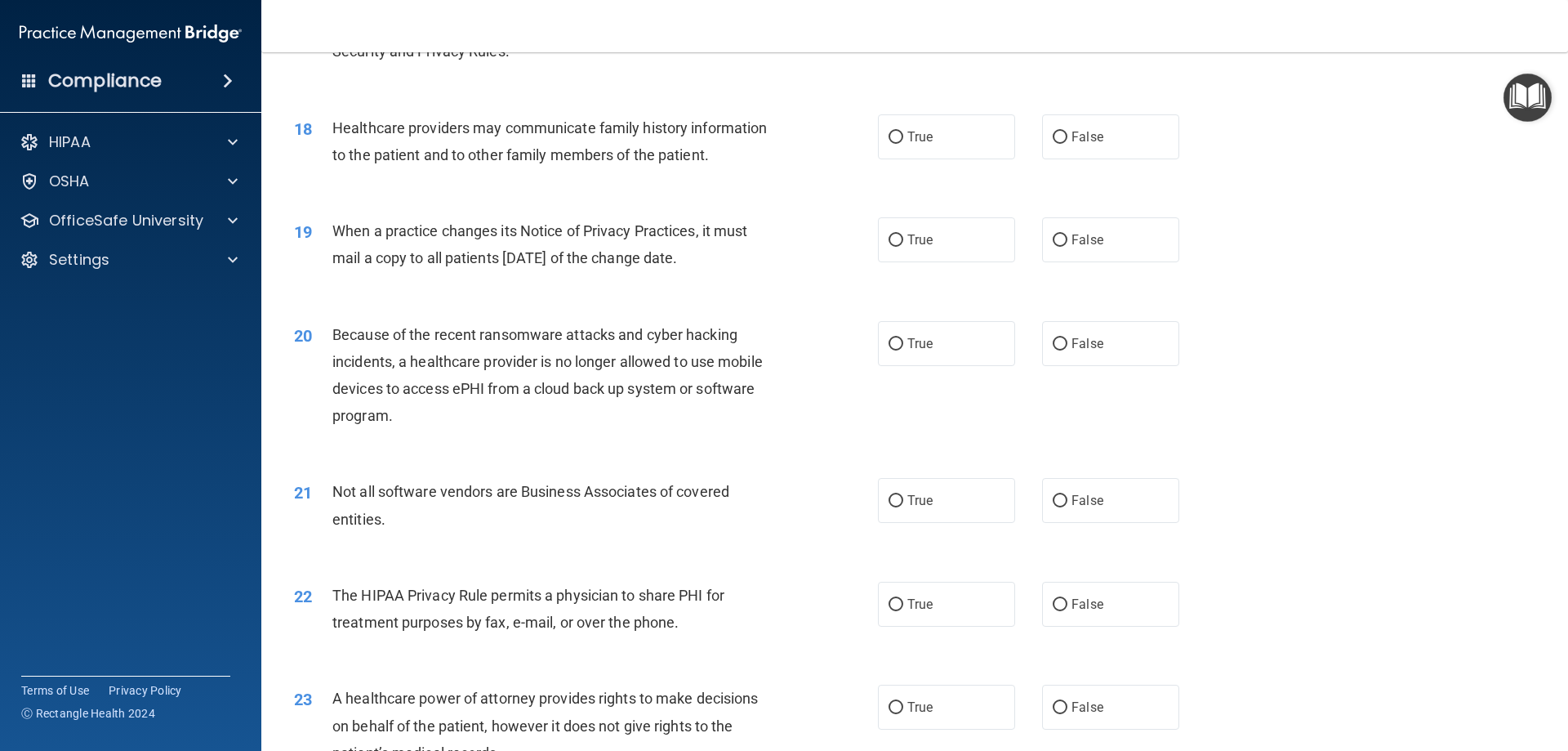
click at [959, 113] on div "18 Healthcare providers may communicate family history information to the patie…" at bounding box center [914, 146] width 1266 height 103
click at [965, 135] on label "True" at bounding box center [946, 137] width 137 height 45
click at [903, 135] on input "True" at bounding box center [896, 137] width 15 height 12
radio input "true"
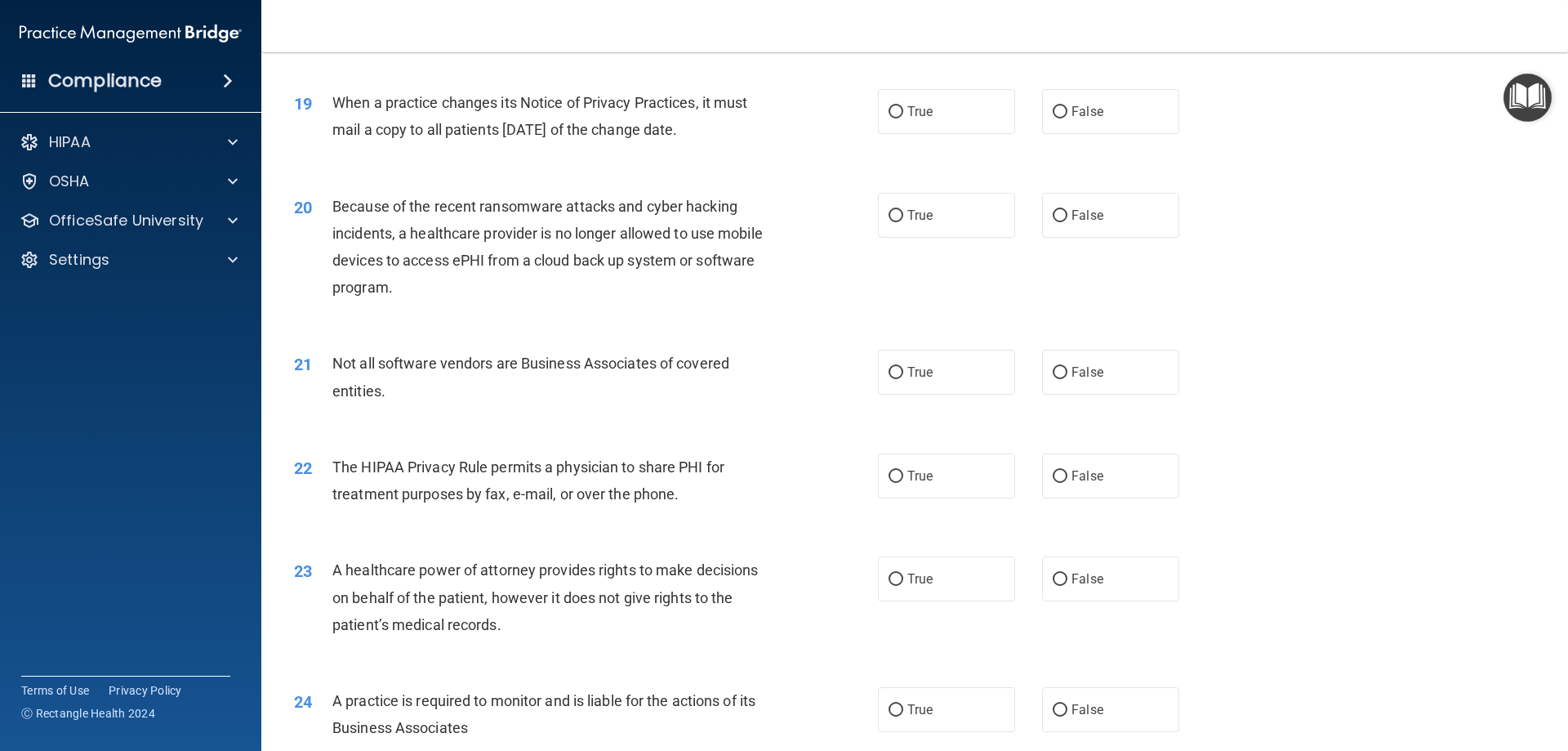
scroll to position [2287, 0]
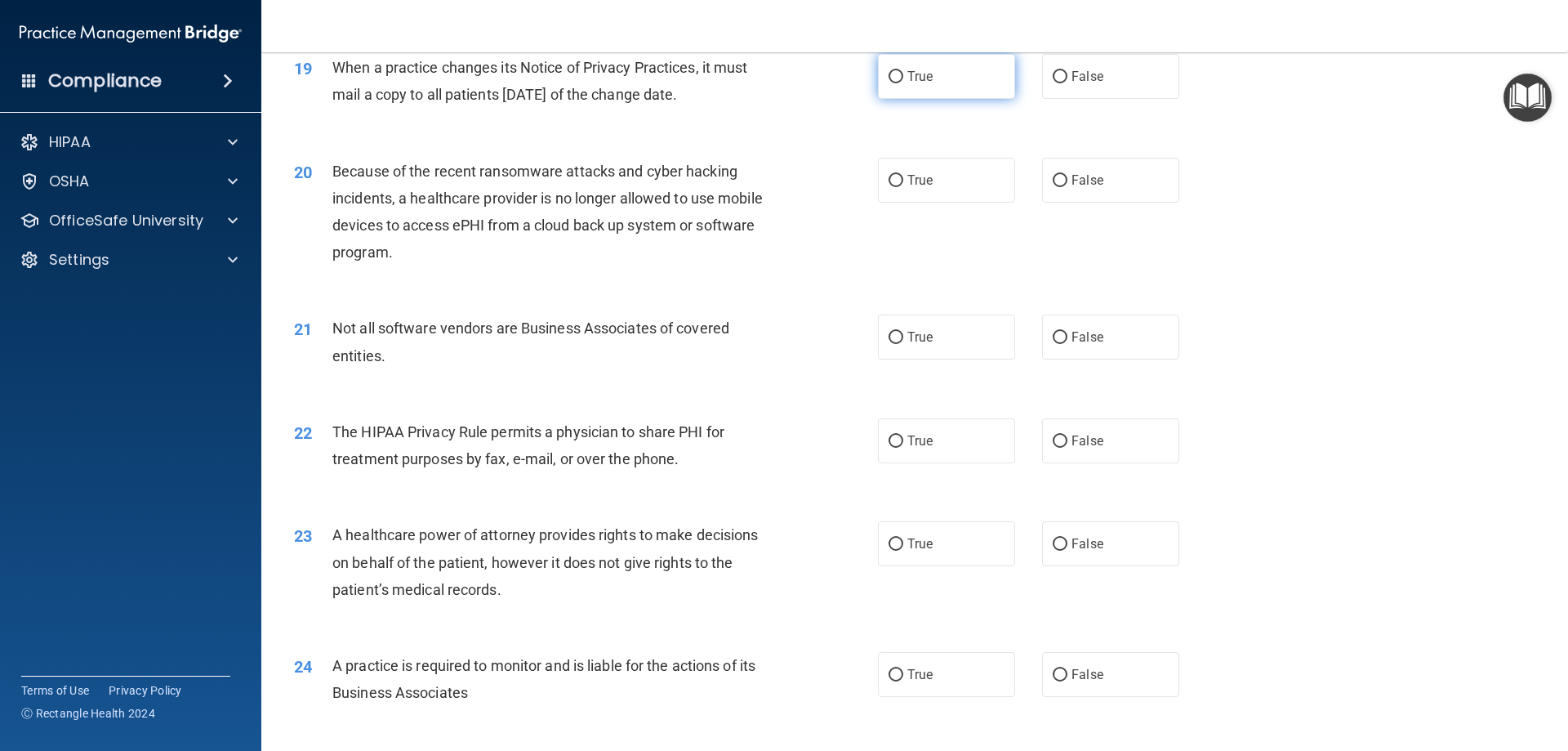
click at [924, 77] on span "True" at bounding box center [920, 76] width 25 height 16
click at [903, 77] on input "True" at bounding box center [896, 76] width 15 height 12
radio input "true"
click at [1043, 341] on label "False" at bounding box center [1110, 337] width 137 height 45
click at [1053, 341] on input "False" at bounding box center [1061, 337] width 15 height 12
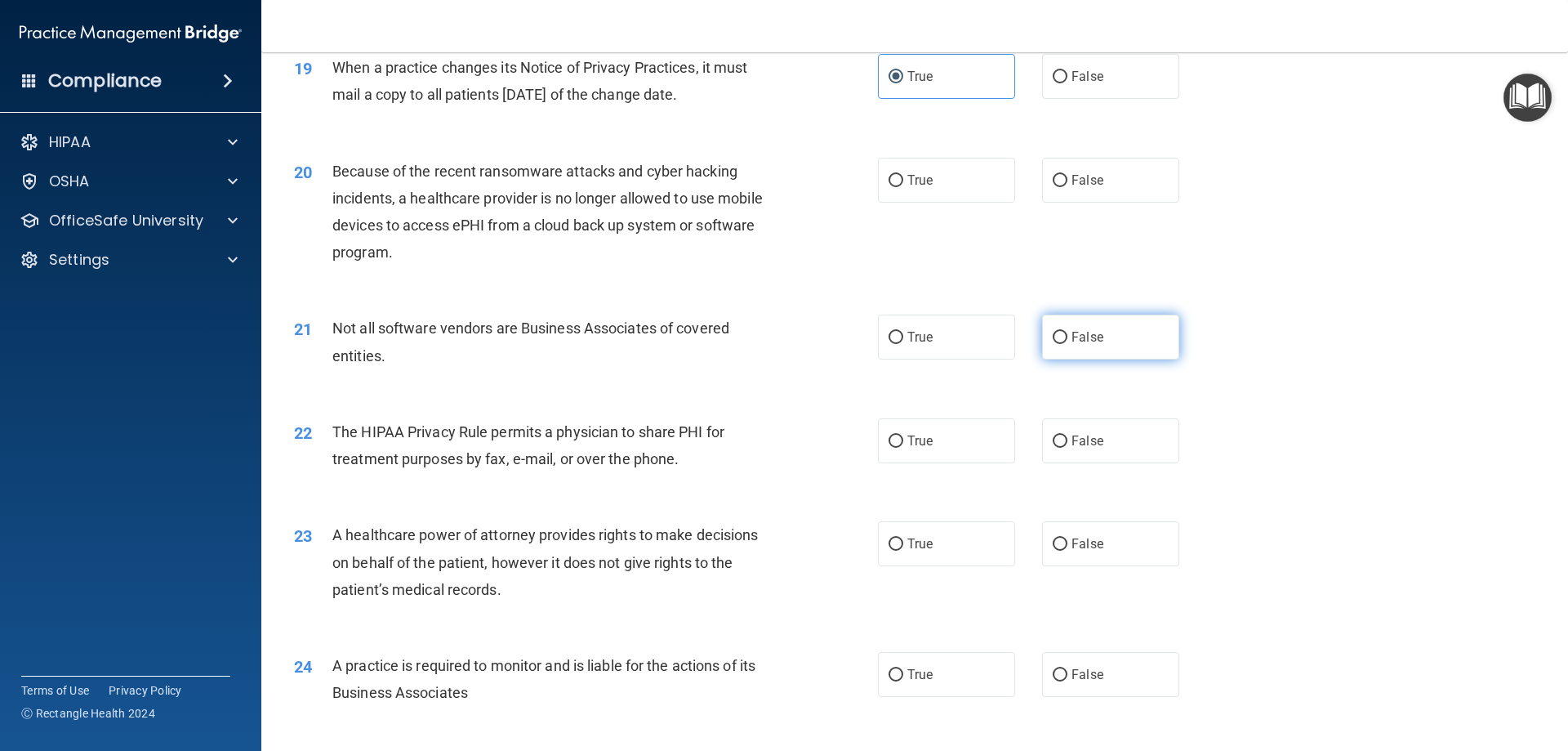
radio input "true"
click at [922, 190] on label "True" at bounding box center [946, 180] width 137 height 45
click at [903, 187] on input "True" at bounding box center [896, 180] width 15 height 12
radio input "true"
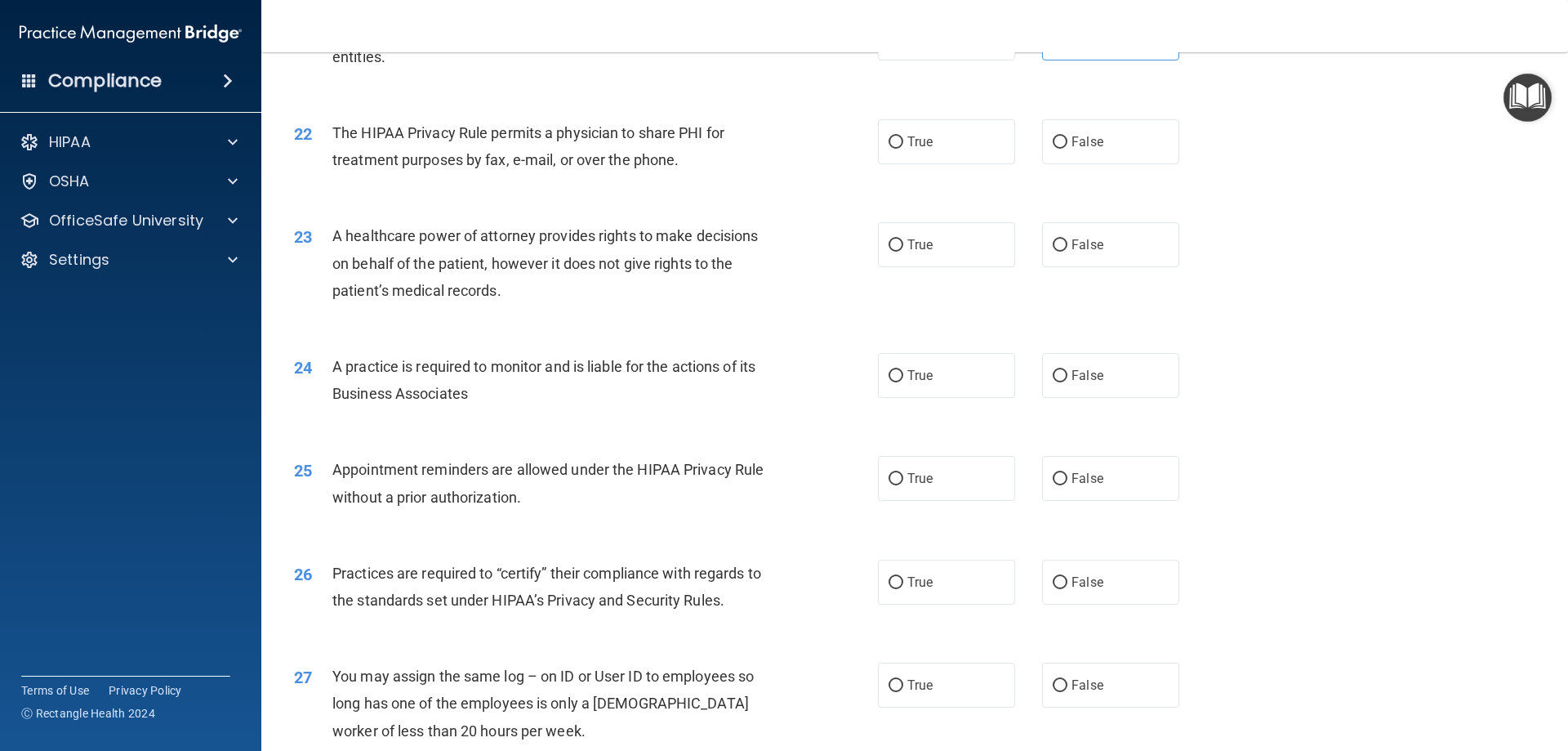
scroll to position [2614, 0]
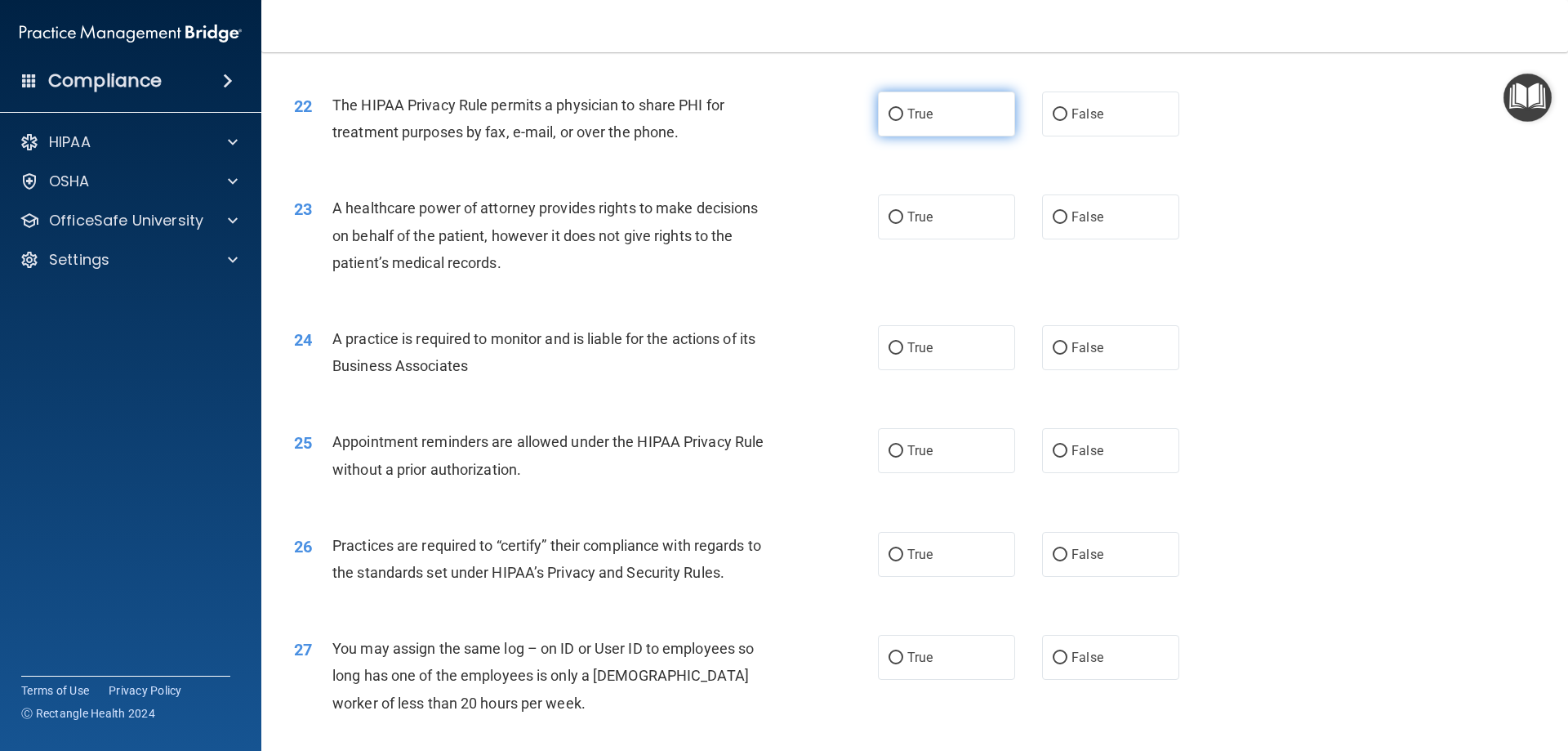
click at [924, 121] on span "True" at bounding box center [920, 114] width 25 height 16
click at [903, 121] on input "True" at bounding box center [896, 114] width 15 height 12
radio input "true"
click at [1042, 224] on label "False" at bounding box center [1110, 216] width 137 height 45
click at [1053, 224] on input "False" at bounding box center [1061, 217] width 15 height 12
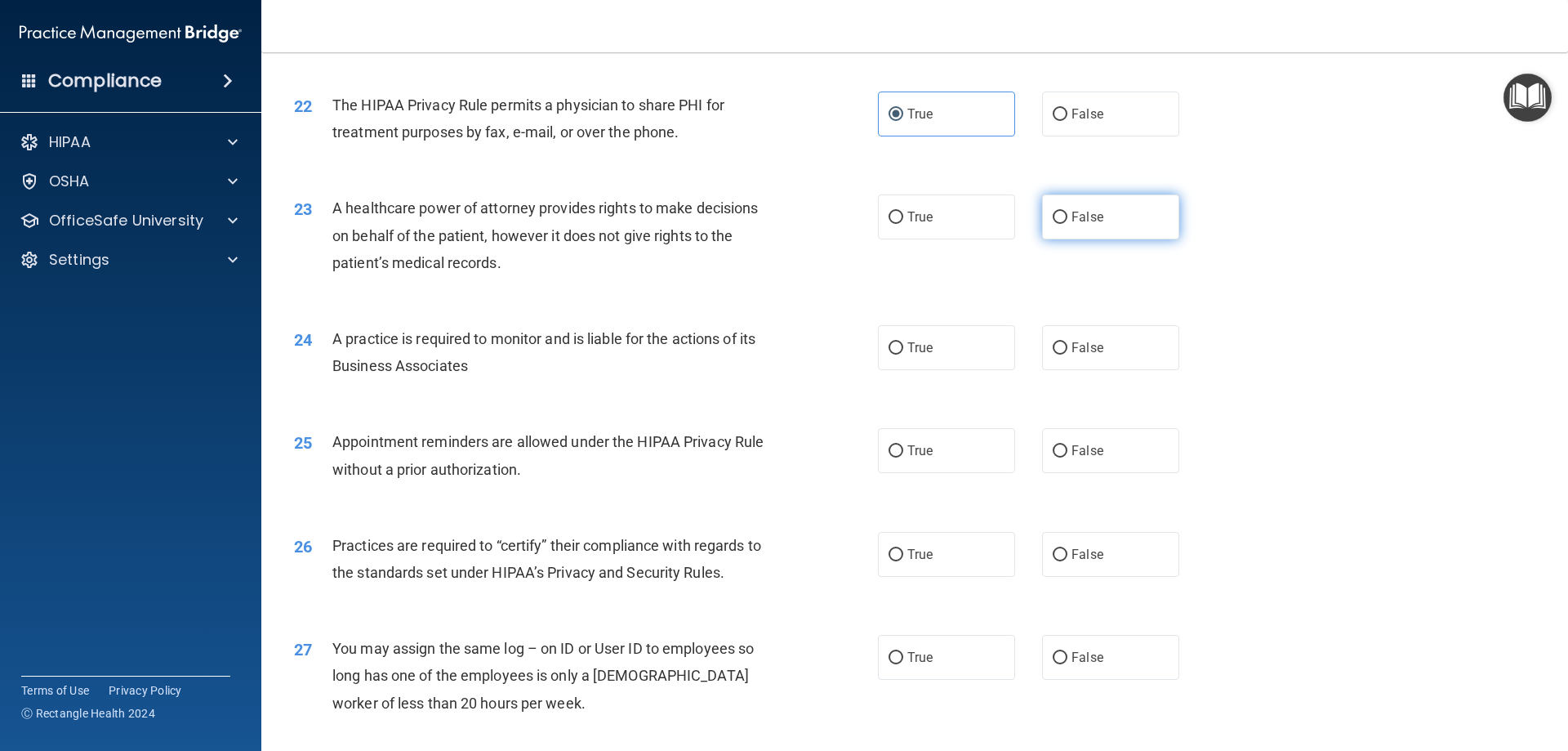
radio input "true"
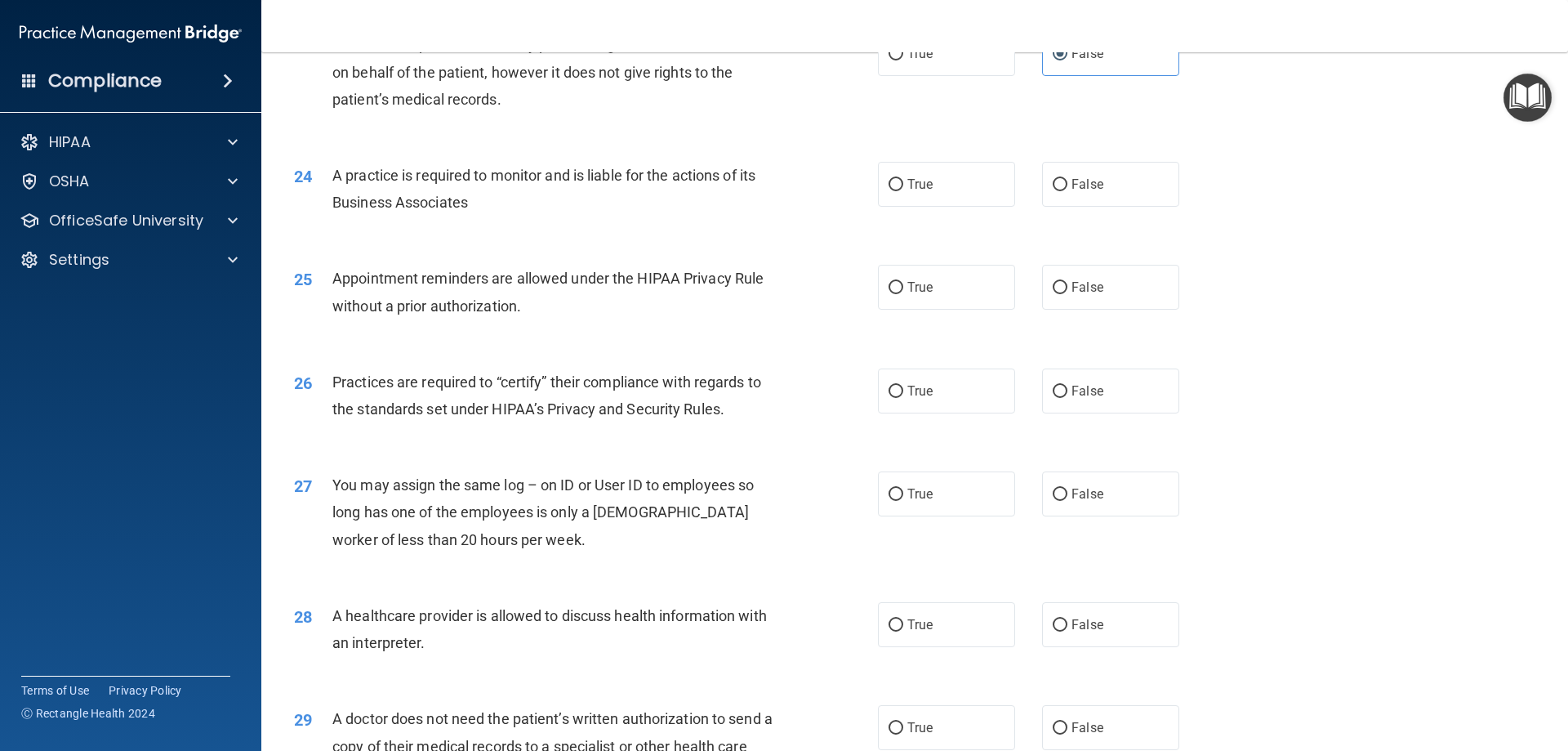
scroll to position [2858, 0]
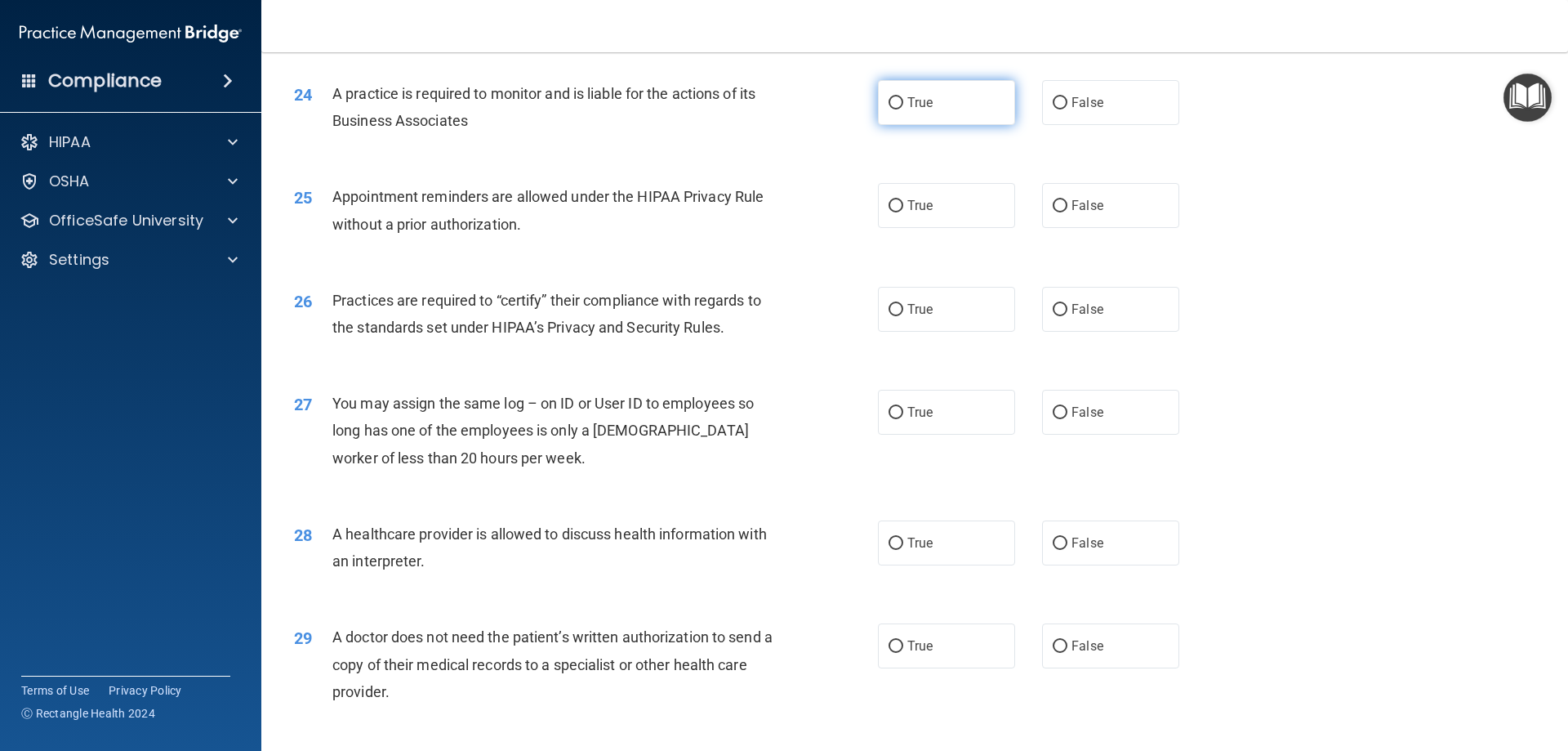
click at [943, 97] on label "True" at bounding box center [946, 103] width 137 height 45
click at [903, 97] on input "True" at bounding box center [896, 103] width 15 height 12
radio input "true"
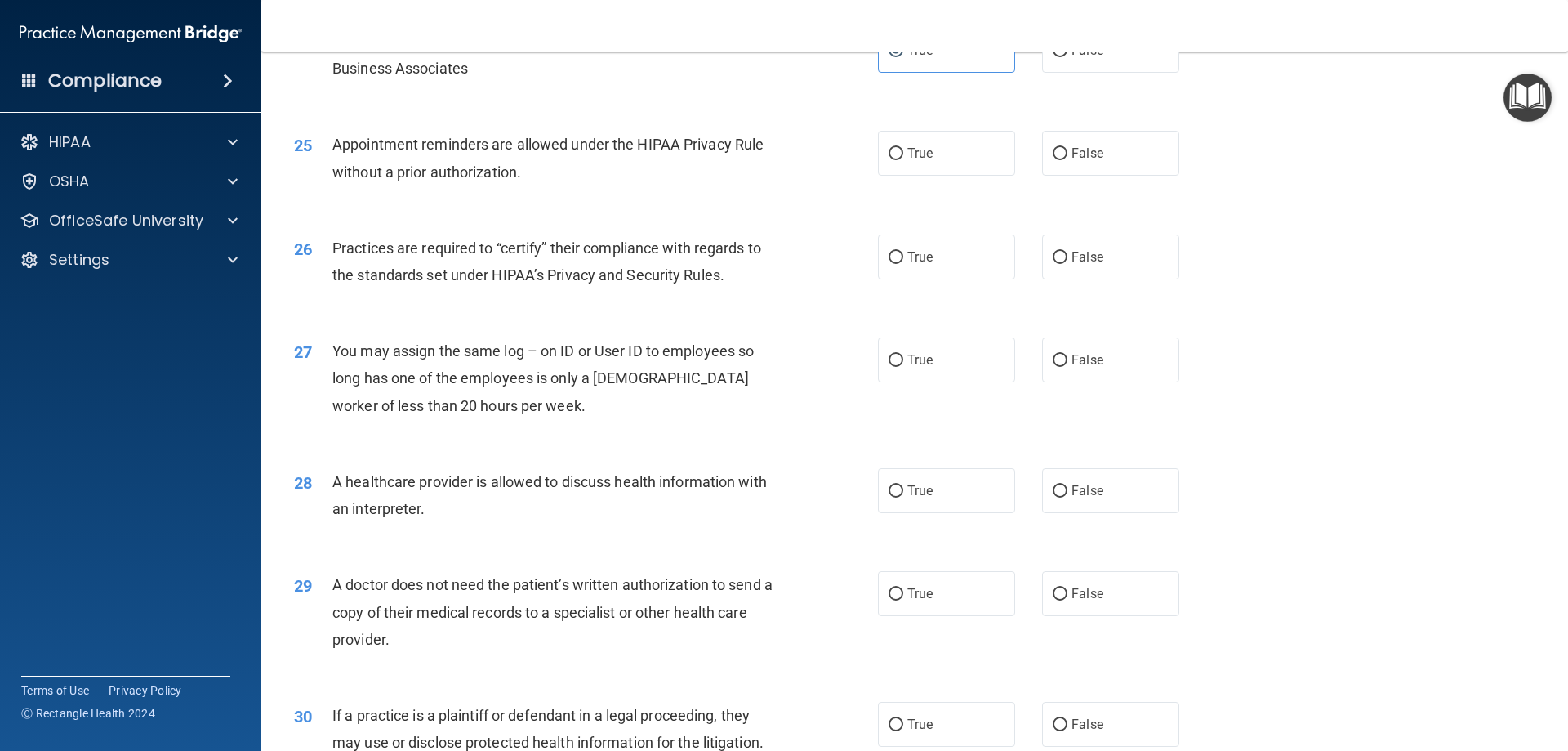
scroll to position [2941, 0]
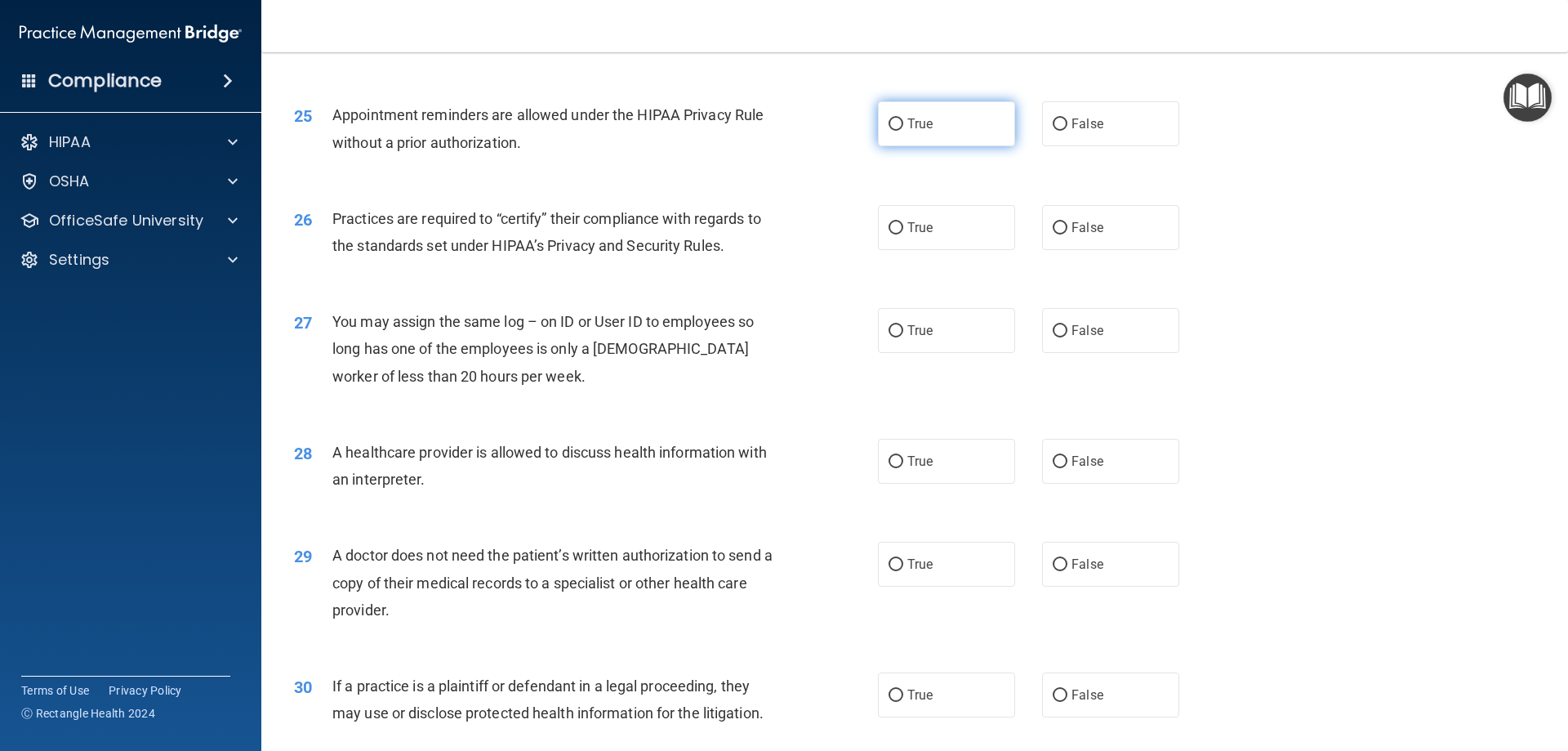
click at [895, 126] on input "True" at bounding box center [896, 124] width 15 height 12
radio input "true"
click at [922, 241] on label "True" at bounding box center [946, 228] width 137 height 45
click at [903, 234] on input "True" at bounding box center [896, 228] width 15 height 12
radio input "true"
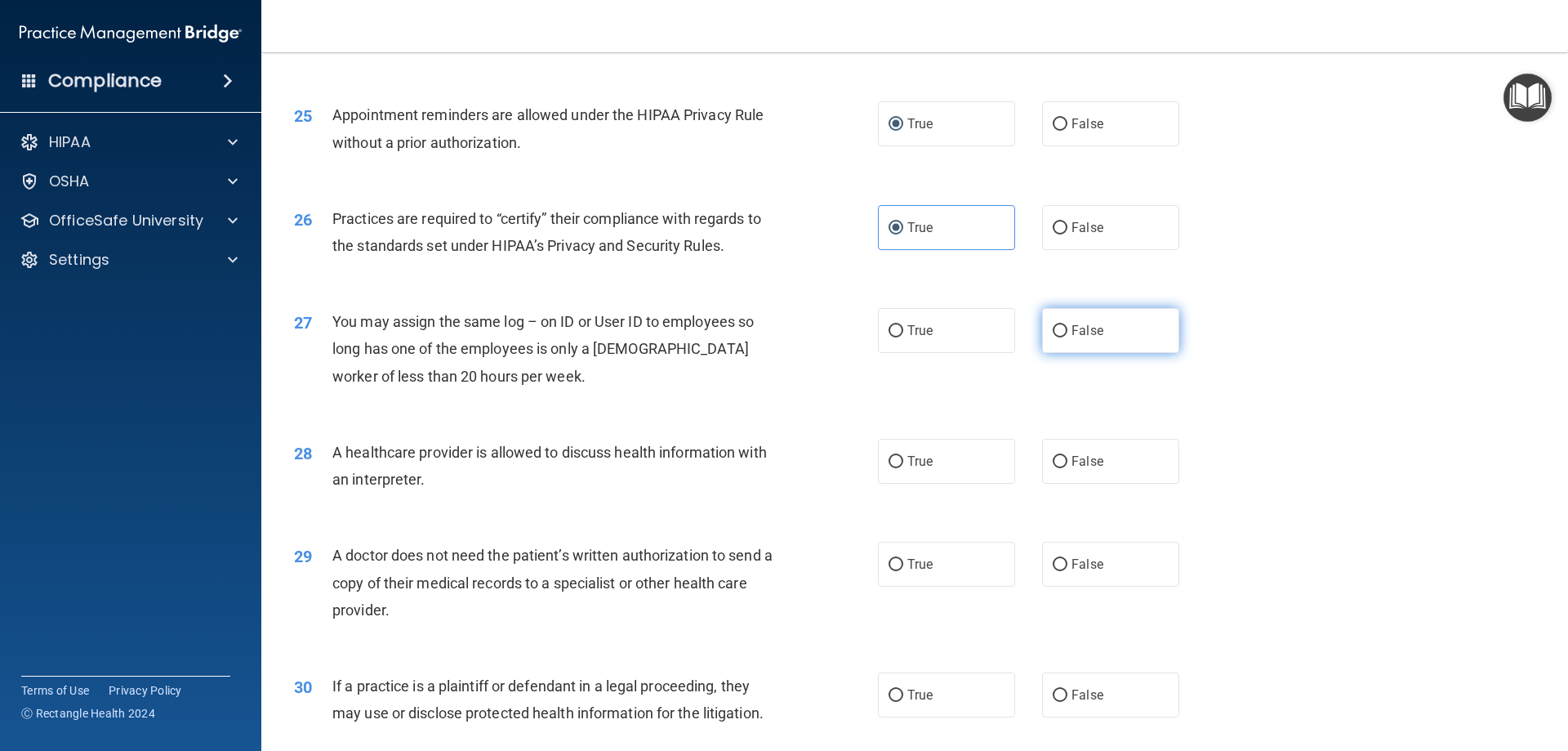
click at [1060, 324] on label "False" at bounding box center [1110, 330] width 137 height 45
click at [1060, 325] on input "False" at bounding box center [1061, 330] width 15 height 12
radio input "true"
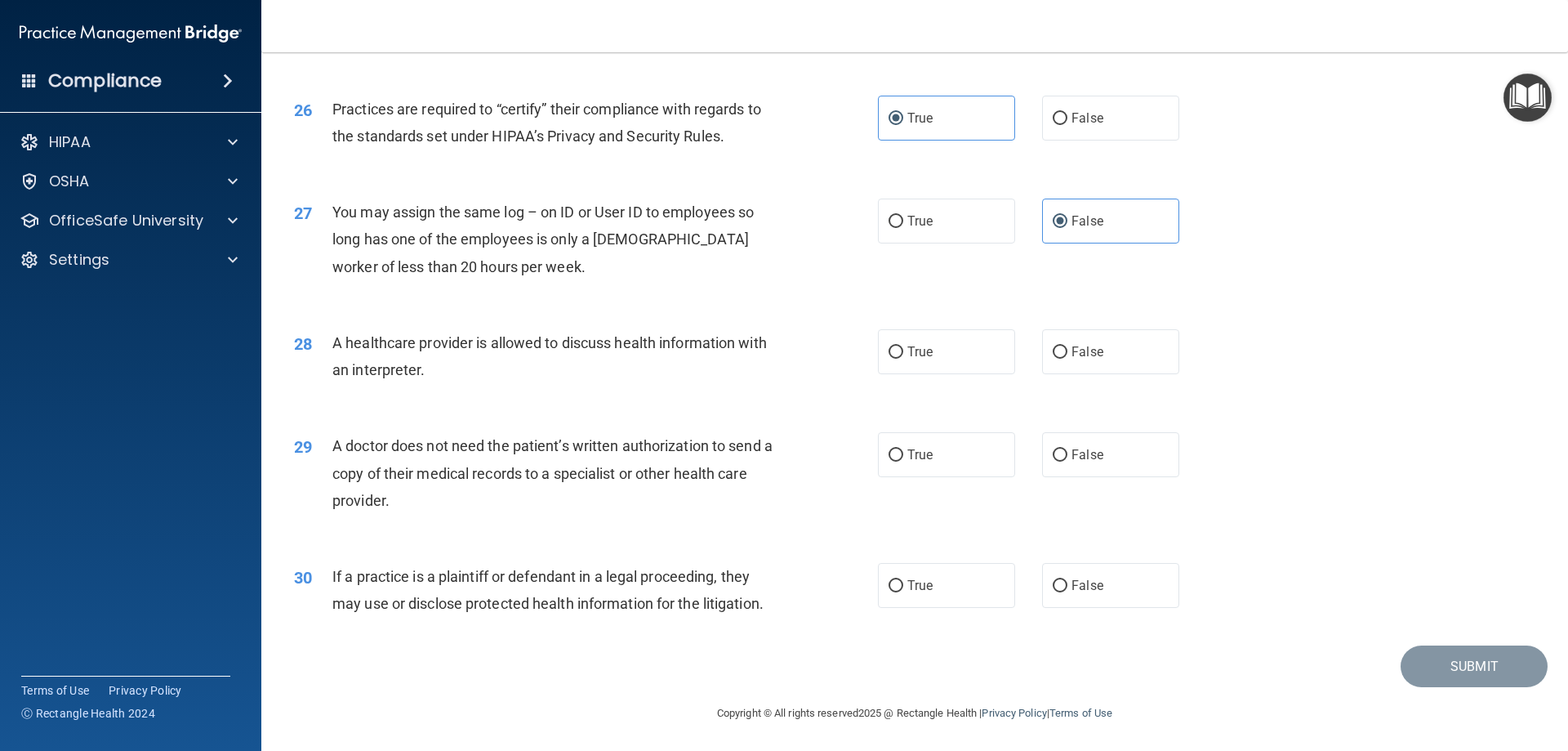
scroll to position [3052, 0]
click at [919, 352] on span "True" at bounding box center [920, 350] width 25 height 16
click at [903, 352] on input "True" at bounding box center [896, 350] width 15 height 12
radio input "true"
click at [1092, 465] on label "False" at bounding box center [1110, 452] width 137 height 45
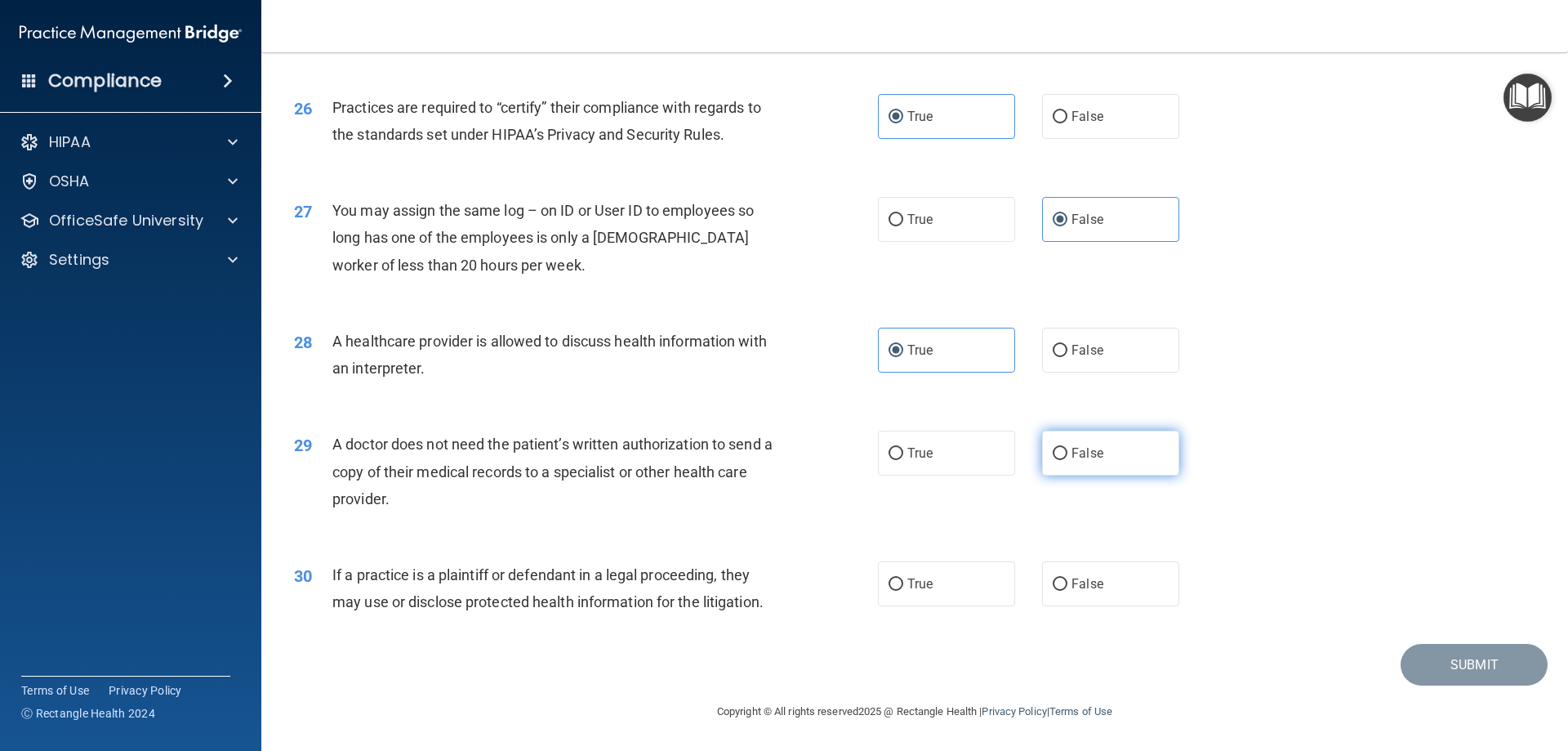
click at [1067, 460] on input "False" at bounding box center [1061, 453] width 15 height 12
radio input "true"
drag, startPoint x: 1077, startPoint y: 574, endPoint x: 1527, endPoint y: 611, distance: 451.5
click at [1083, 574] on label "False" at bounding box center [1110, 583] width 137 height 45
click at [1082, 591] on label "False" at bounding box center [1110, 583] width 137 height 45
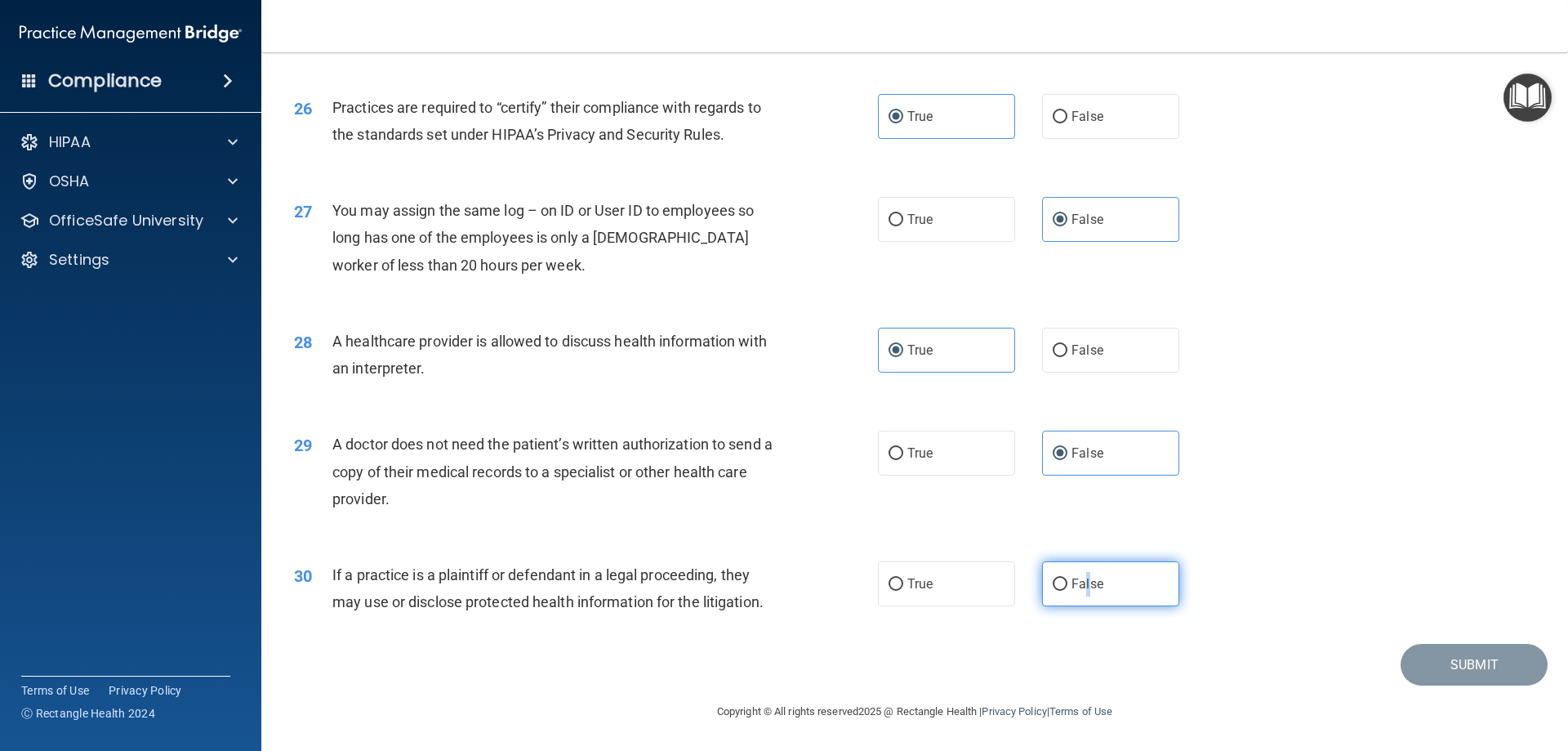
click at [1067, 591] on input "False" at bounding box center [1061, 584] width 15 height 12
radio input "true"
click at [1446, 677] on button "Submit" at bounding box center [1474, 664] width 147 height 42
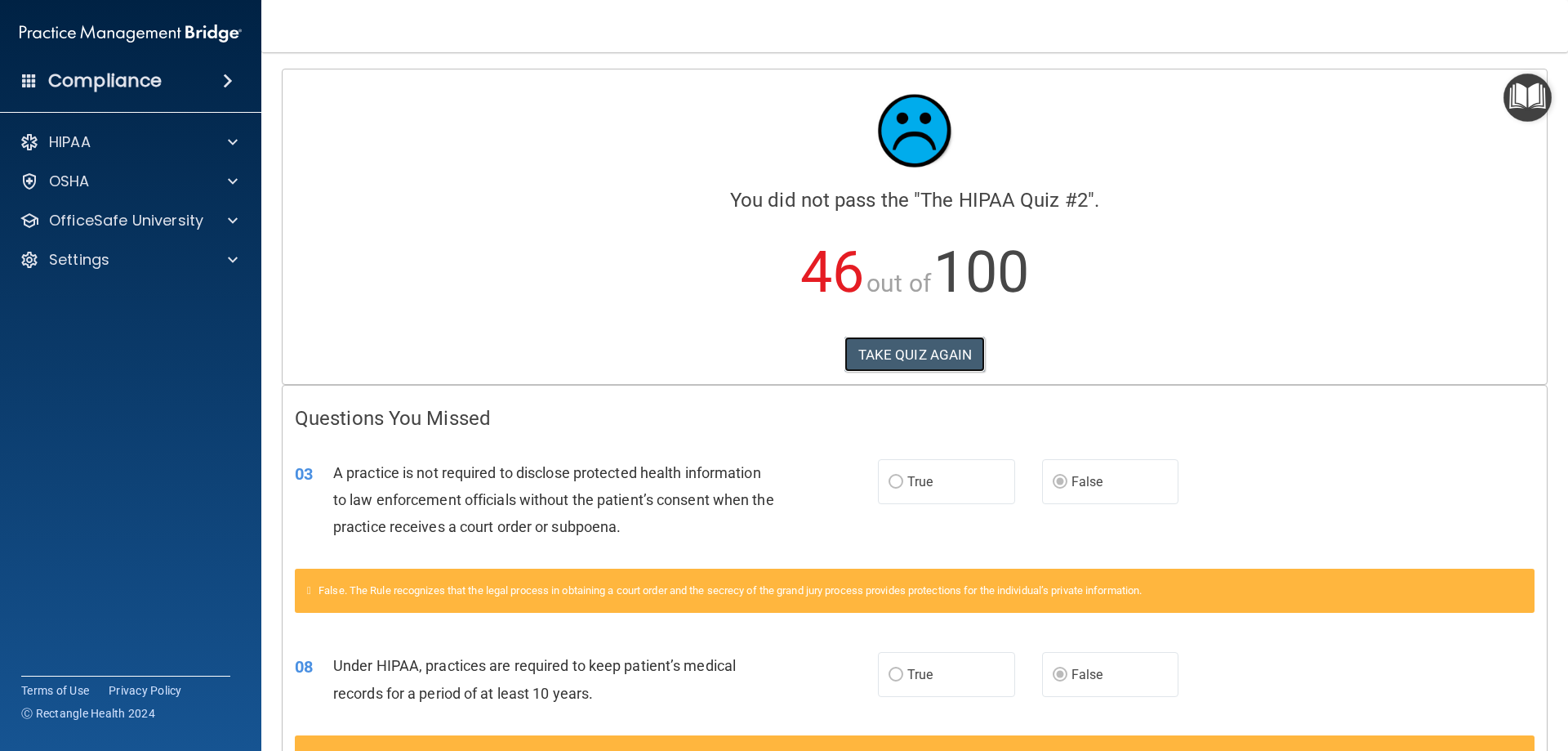
click at [937, 344] on button "TAKE QUIZ AGAIN" at bounding box center [914, 355] width 141 height 36
